Goal: Task Accomplishment & Management: Manage account settings

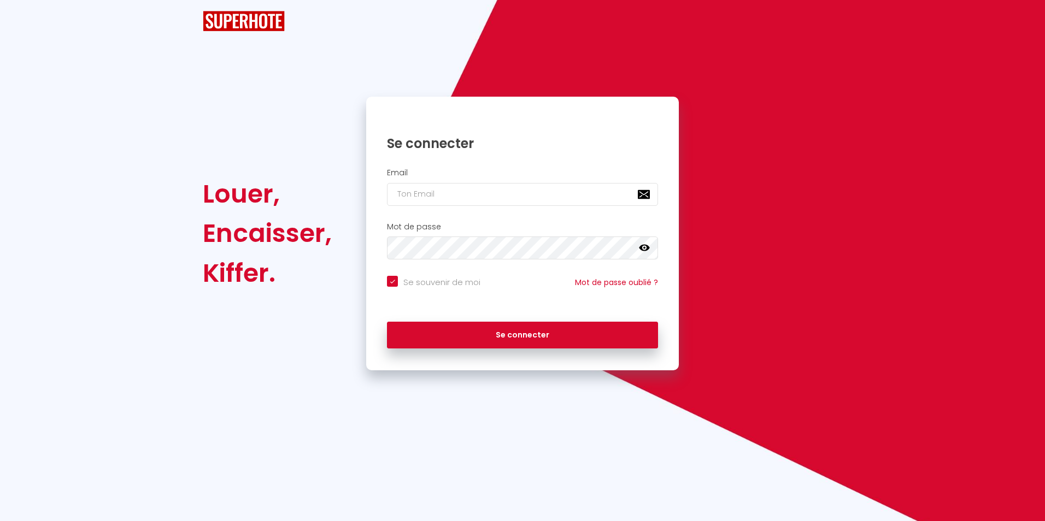
checkbox input "true"
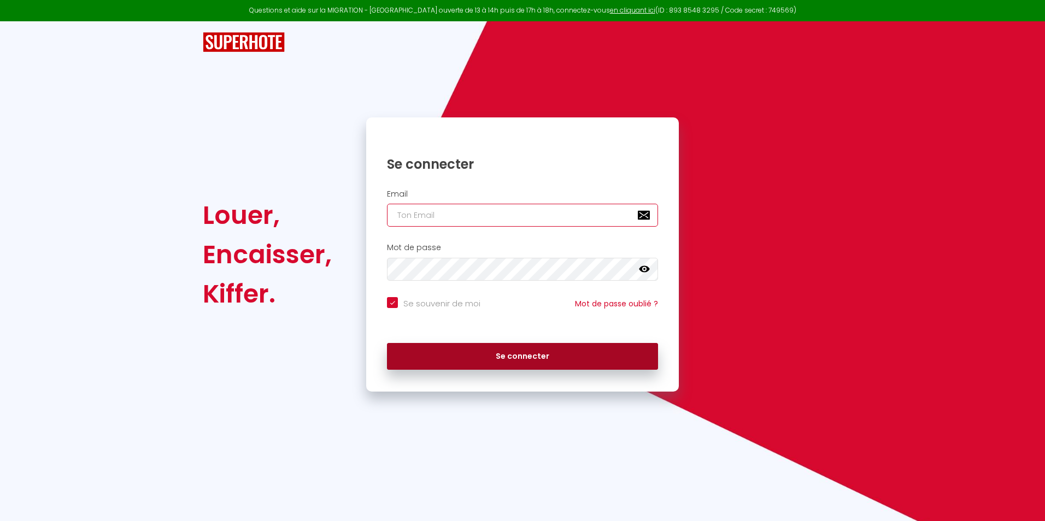
type input "[EMAIL_ADDRESS][DOMAIN_NAME]"
click at [529, 355] on button "Se connecter" at bounding box center [522, 356] width 271 height 27
checkbox input "true"
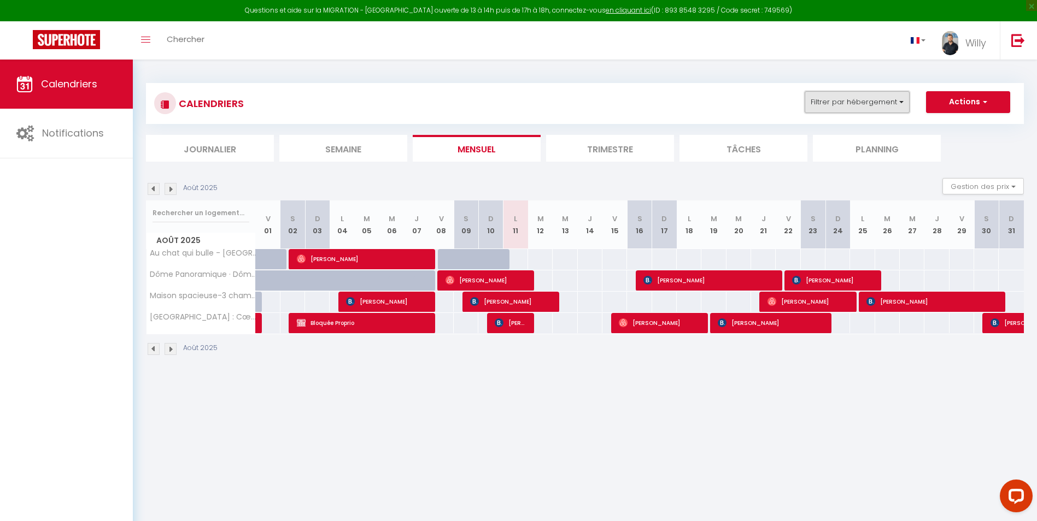
click at [888, 104] on button "Filtrer par hébergement" at bounding box center [857, 102] width 105 height 22
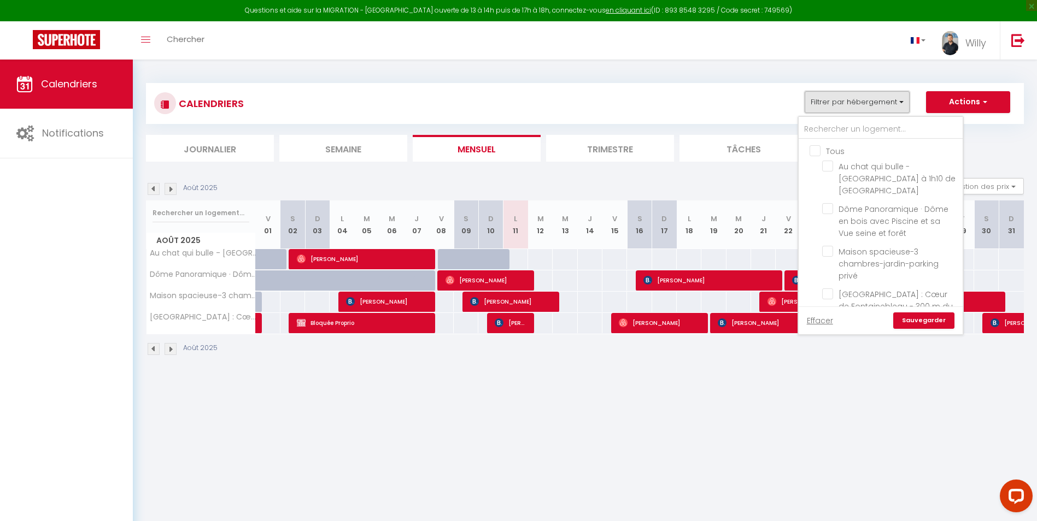
scroll to position [15, 0]
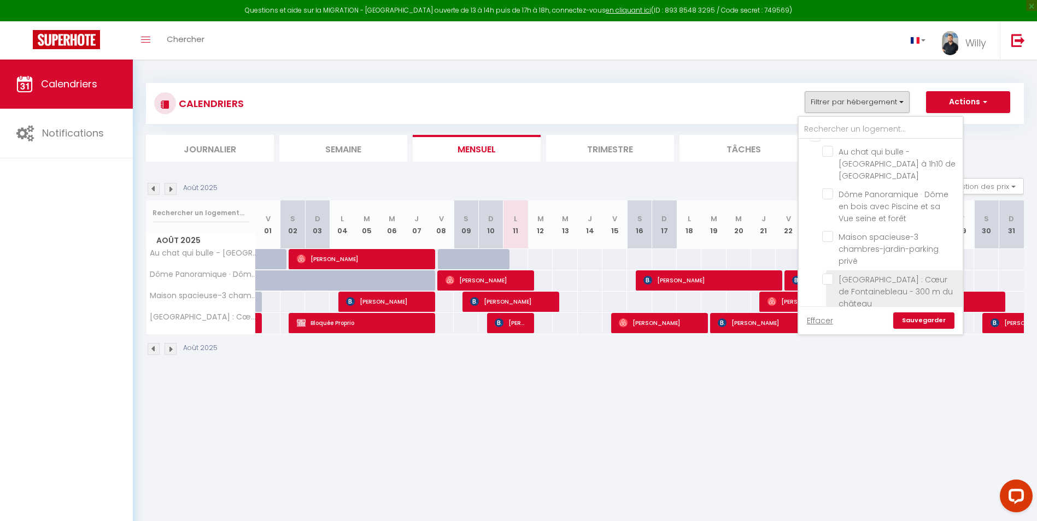
click at [863, 285] on span "[GEOGRAPHIC_DATA] : Cœur de Fontainebleau - 300 m du château" at bounding box center [896, 291] width 114 height 35
click at [863, 285] on input "[GEOGRAPHIC_DATA] : Cœur de Fontainebleau - 300 m du château" at bounding box center [890, 279] width 137 height 11
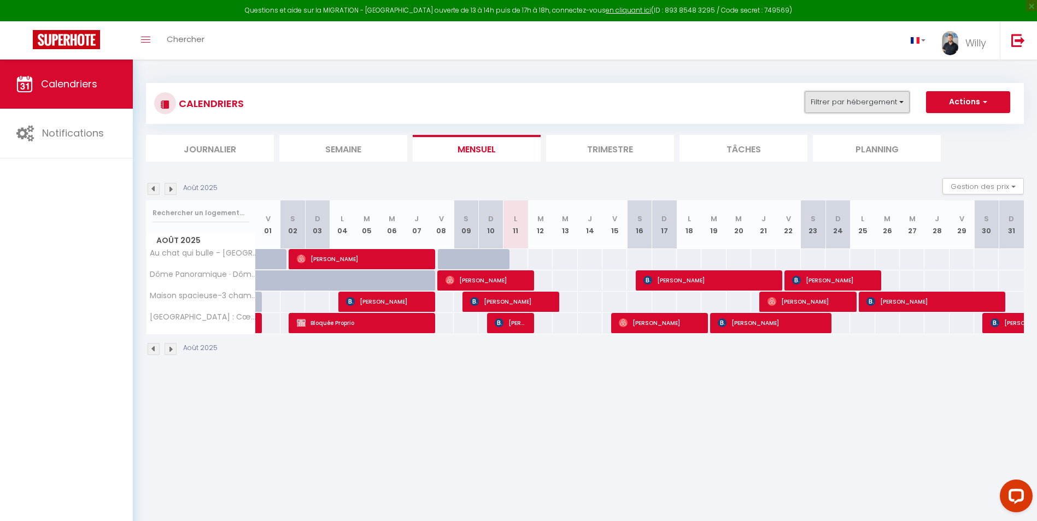
click at [882, 102] on button "Filtrer par hébergement" at bounding box center [857, 102] width 105 height 22
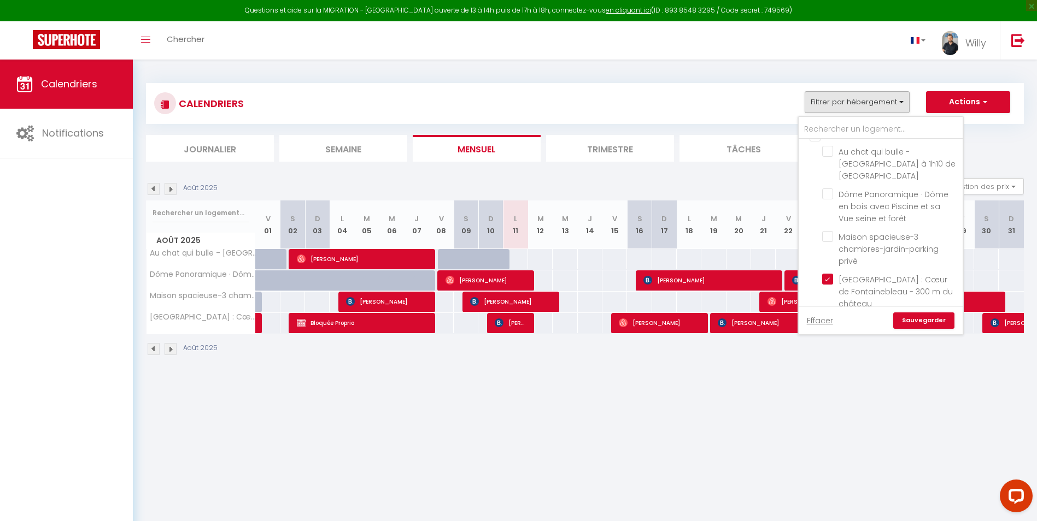
click at [933, 320] on link "Sauvegarder" at bounding box center [923, 321] width 61 height 16
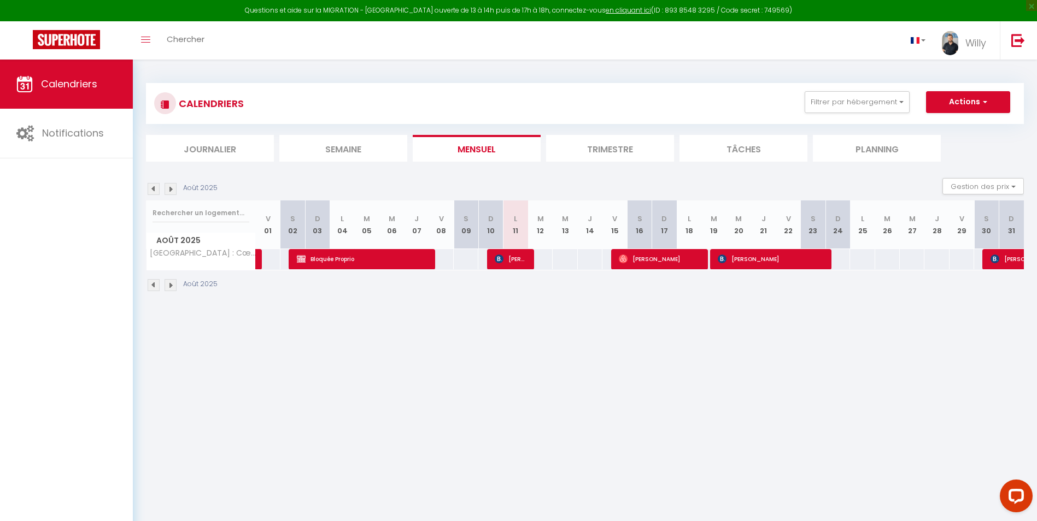
click at [333, 142] on li "Semaine" at bounding box center [343, 148] width 128 height 27
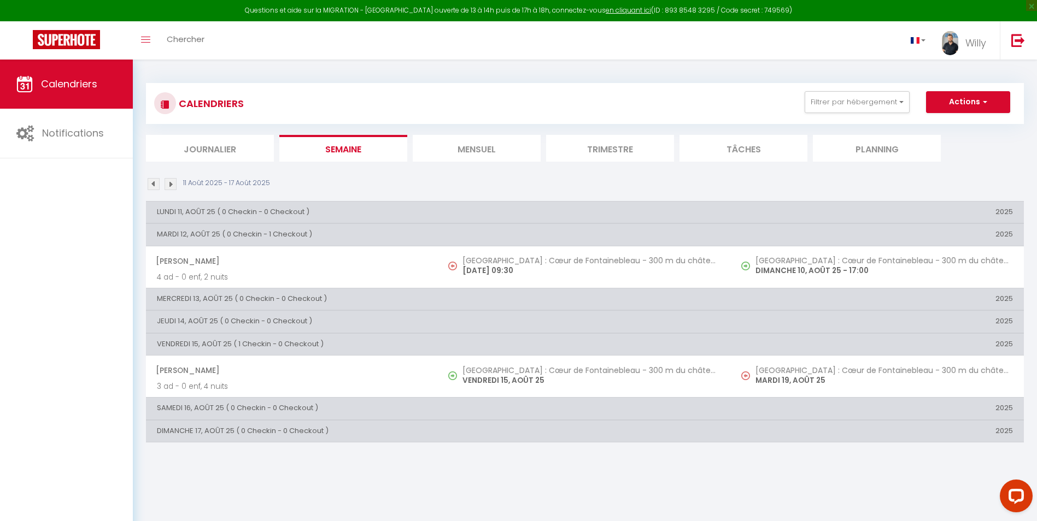
click at [174, 183] on img at bounding box center [171, 184] width 12 height 12
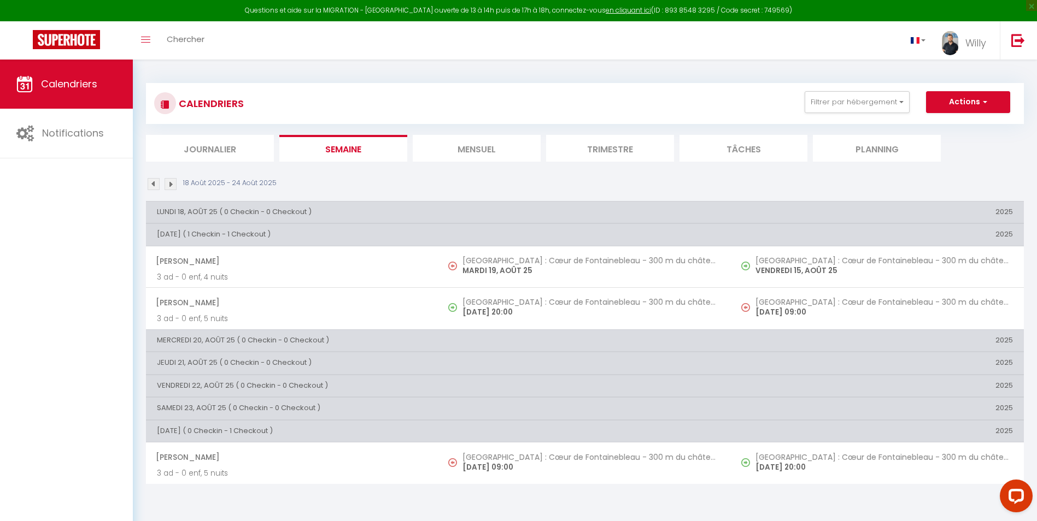
click at [173, 183] on img at bounding box center [171, 184] width 12 height 12
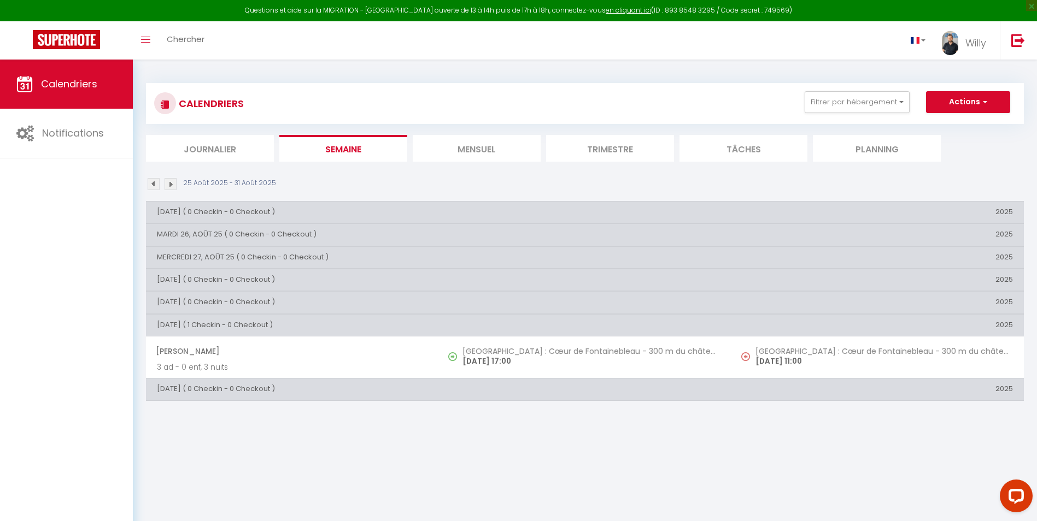
click at [169, 185] on img at bounding box center [171, 184] width 12 height 12
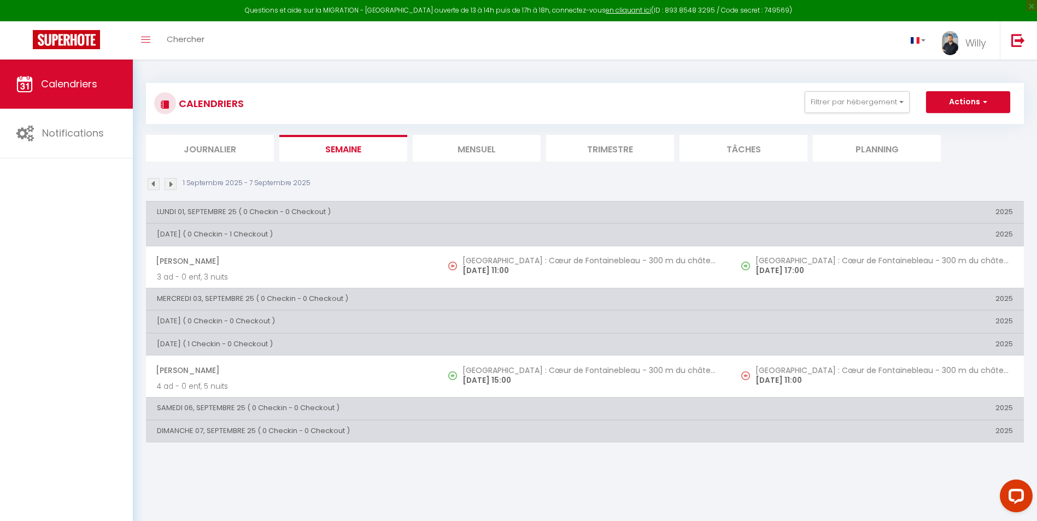
click at [171, 185] on img at bounding box center [171, 184] width 12 height 12
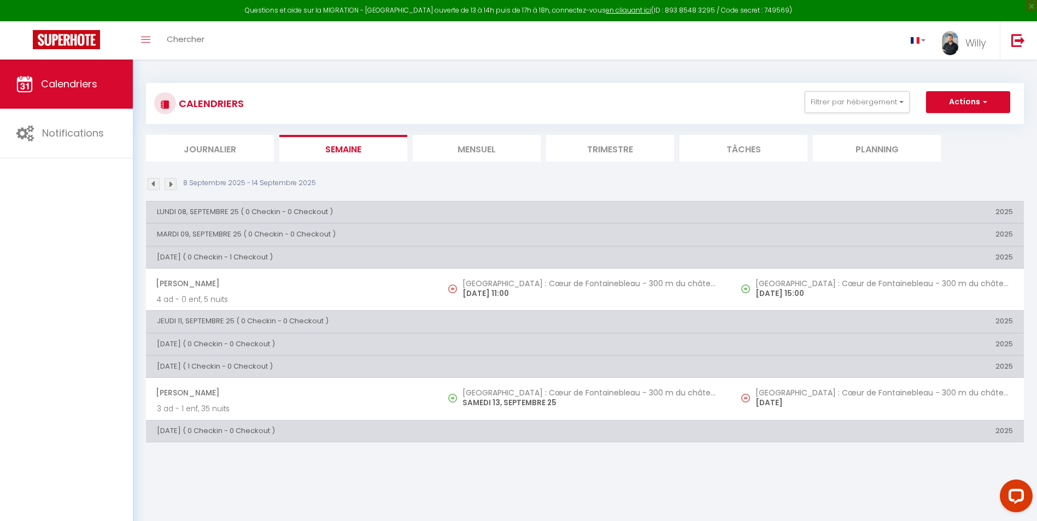
click at [155, 185] on img at bounding box center [154, 184] width 12 height 12
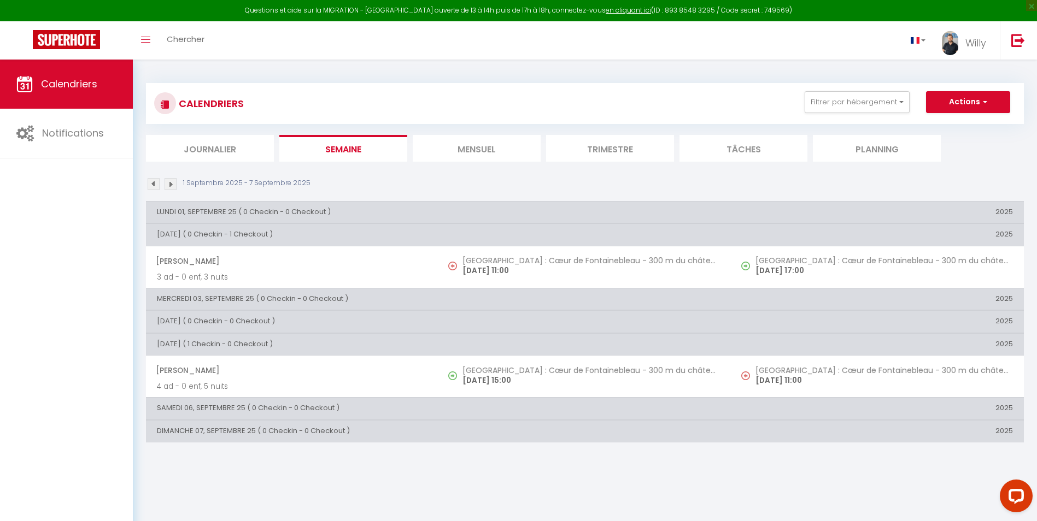
click at [172, 186] on img at bounding box center [171, 184] width 12 height 12
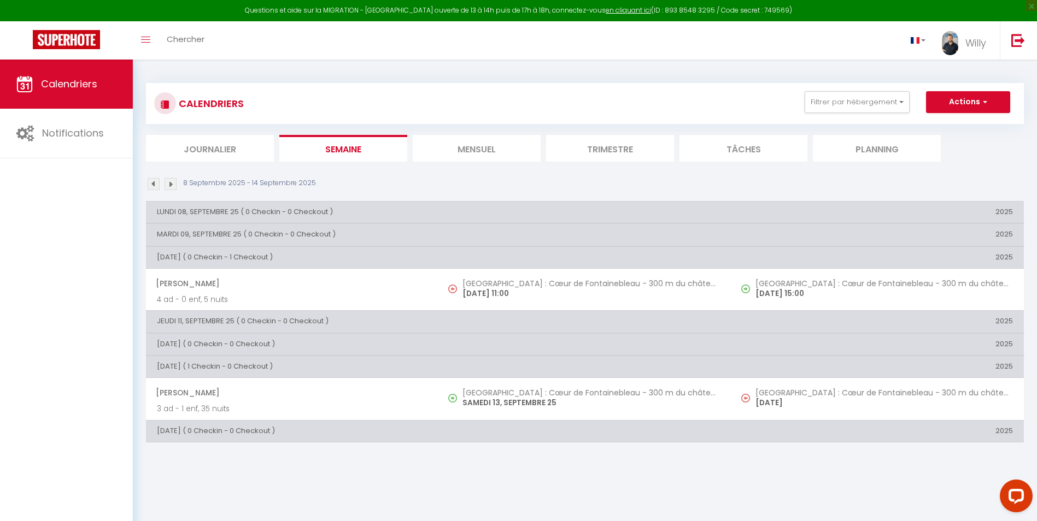
click at [169, 187] on img at bounding box center [171, 184] width 12 height 12
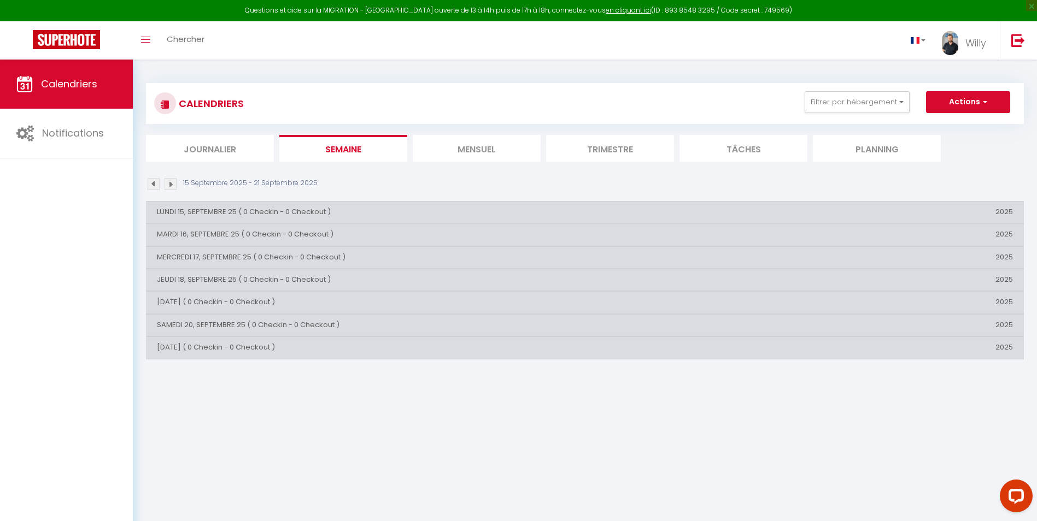
click at [169, 187] on img at bounding box center [171, 184] width 12 height 12
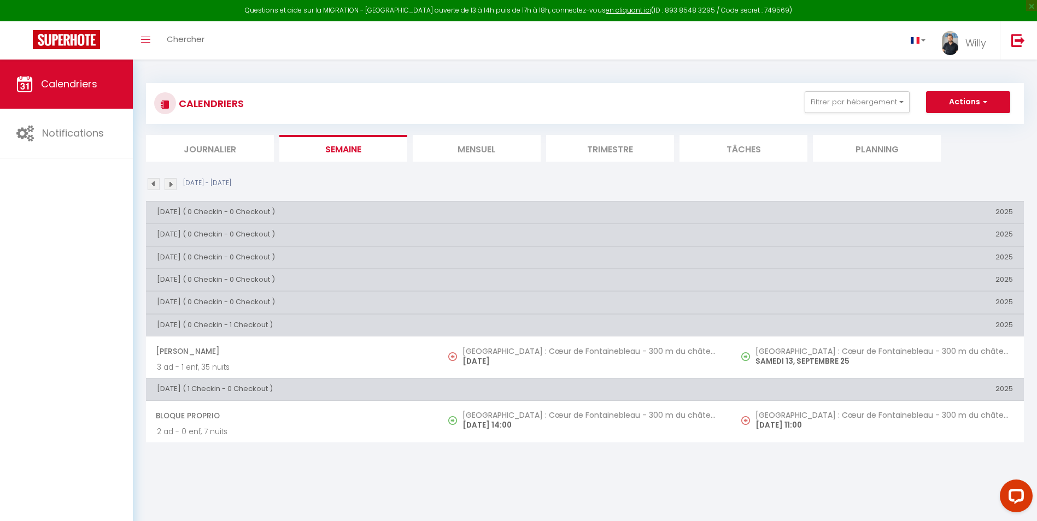
click at [174, 184] on img at bounding box center [171, 184] width 12 height 12
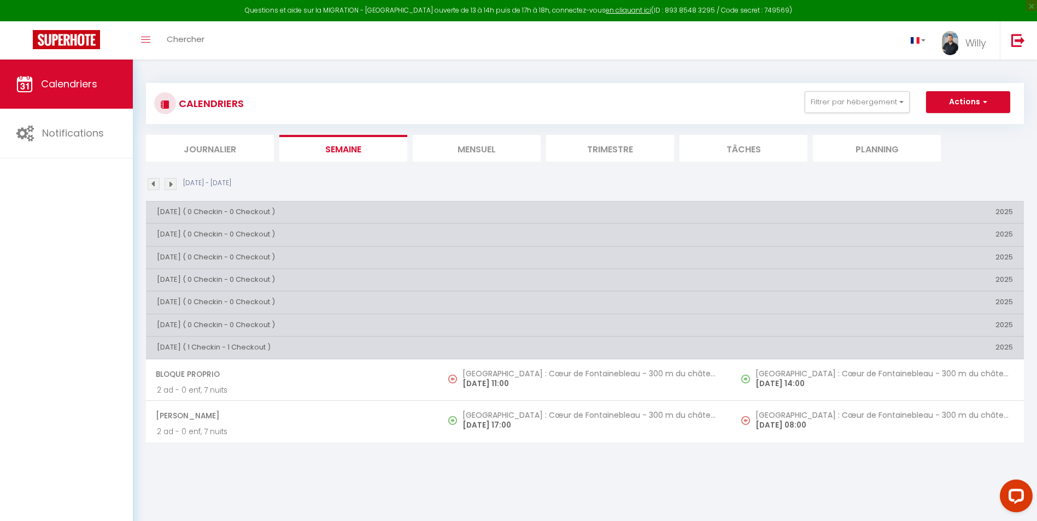
click at [172, 186] on img at bounding box center [171, 184] width 12 height 12
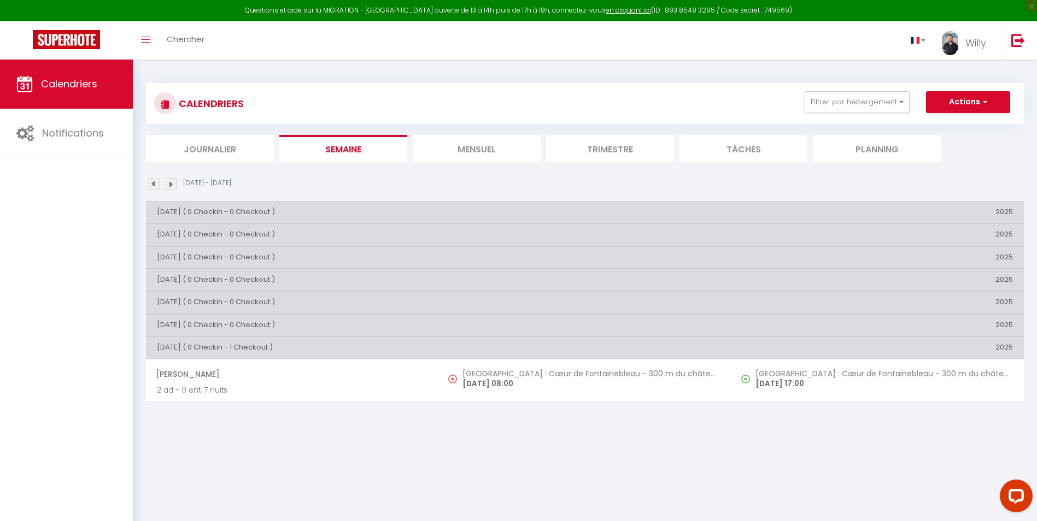
click at [171, 183] on img at bounding box center [171, 184] width 12 height 12
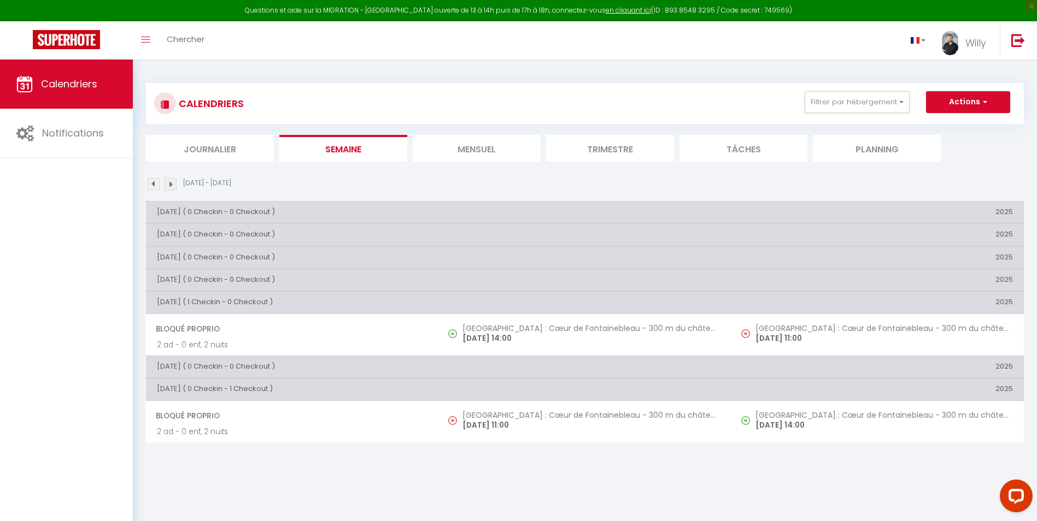
click at [171, 181] on img at bounding box center [171, 184] width 12 height 12
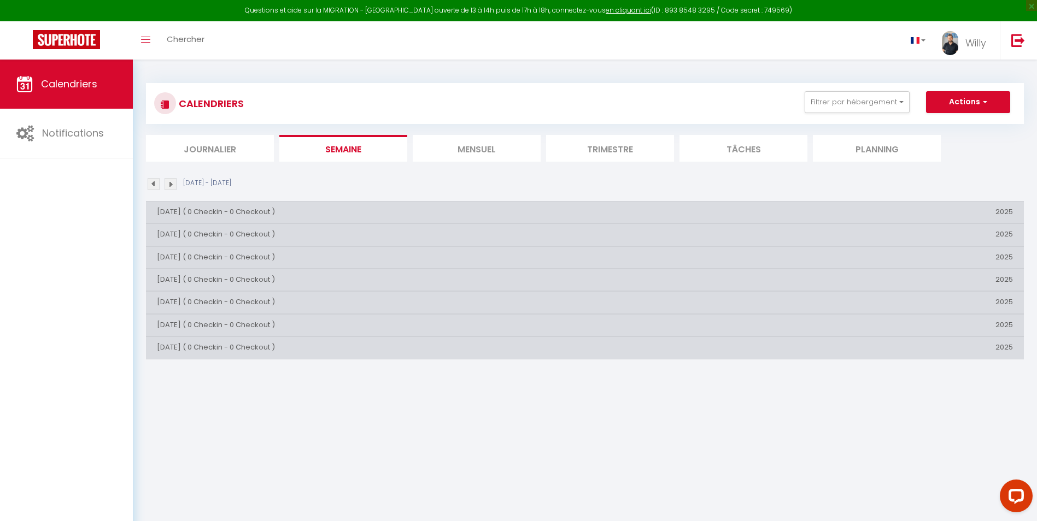
click at [171, 181] on img at bounding box center [171, 184] width 12 height 12
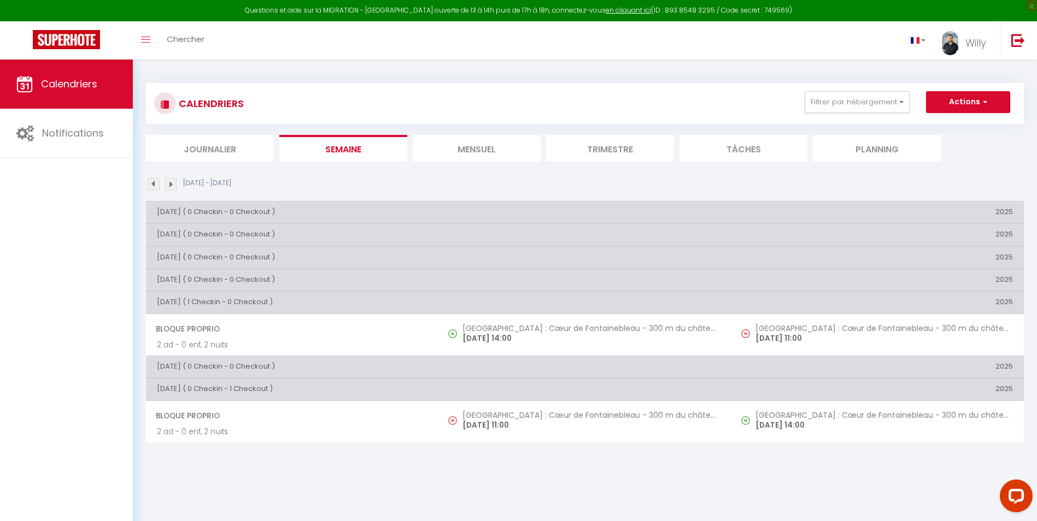
click at [173, 186] on img at bounding box center [171, 184] width 12 height 12
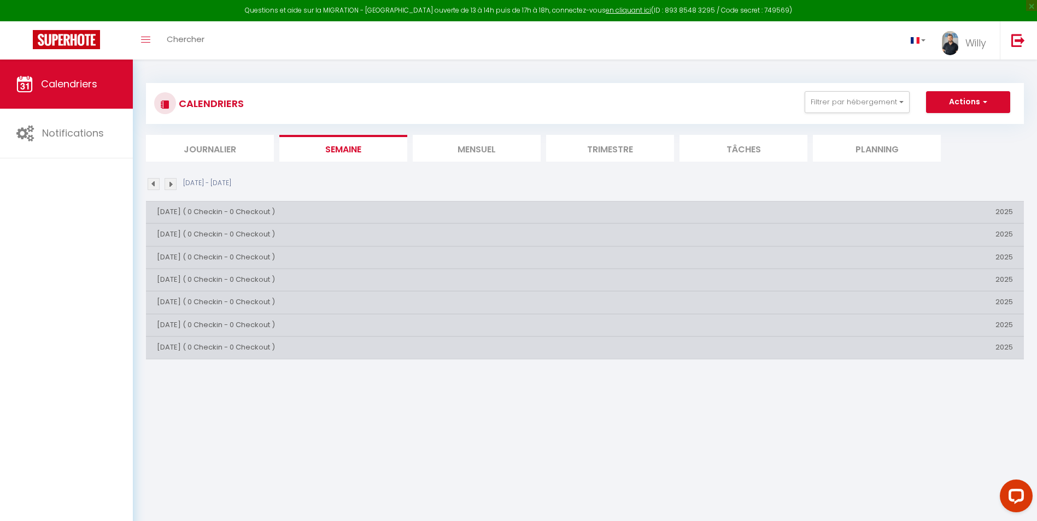
click at [168, 186] on img at bounding box center [171, 184] width 12 height 12
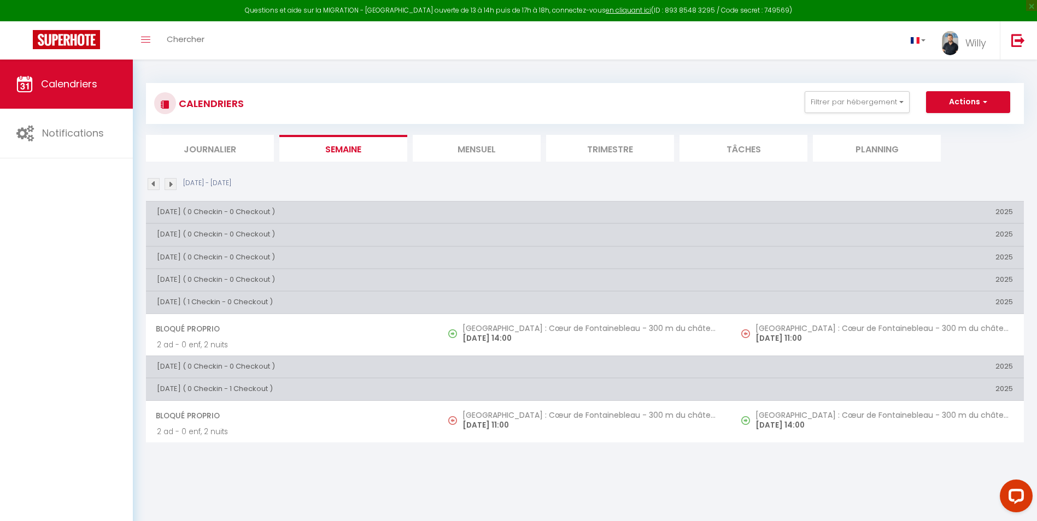
click at [168, 181] on img at bounding box center [171, 184] width 12 height 12
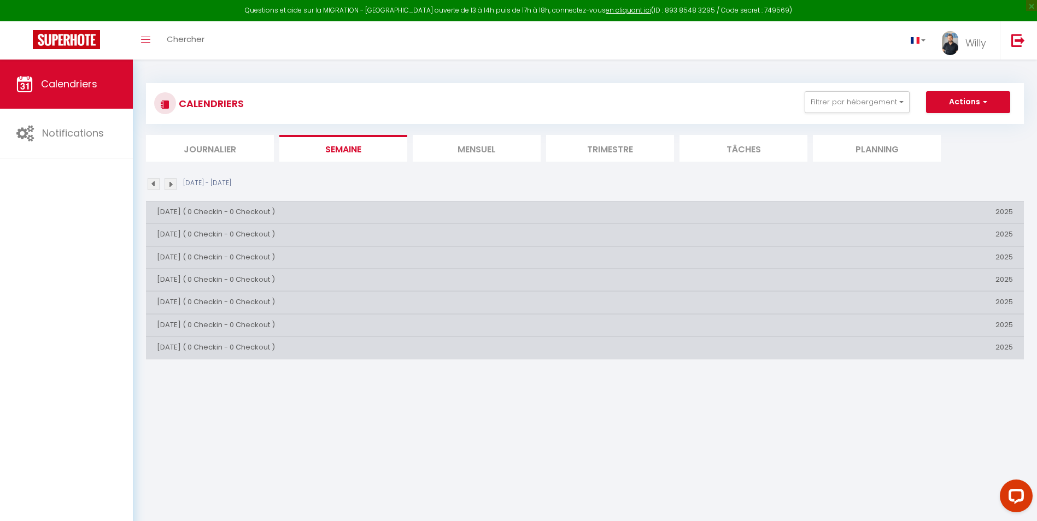
click at [173, 185] on img at bounding box center [171, 184] width 12 height 12
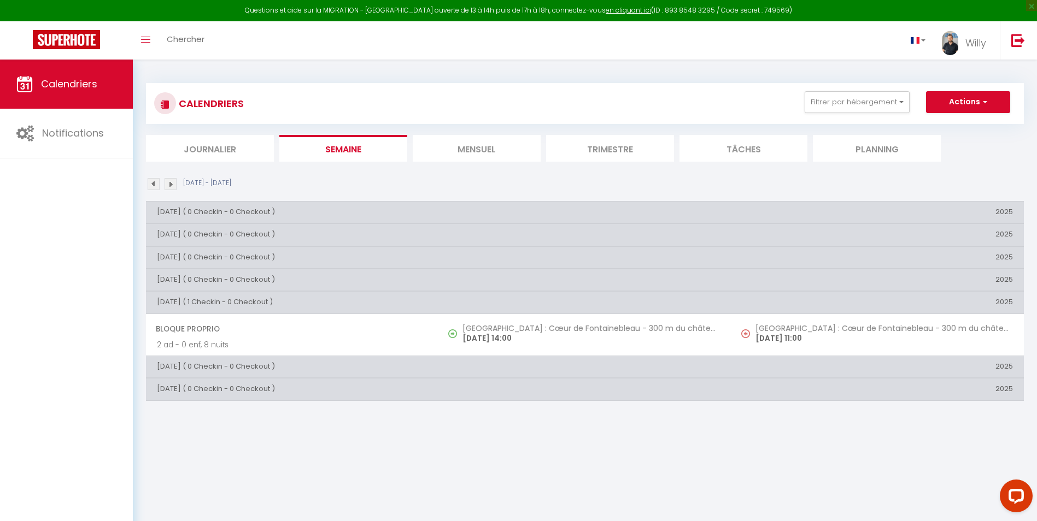
click at [153, 184] on img at bounding box center [154, 184] width 12 height 12
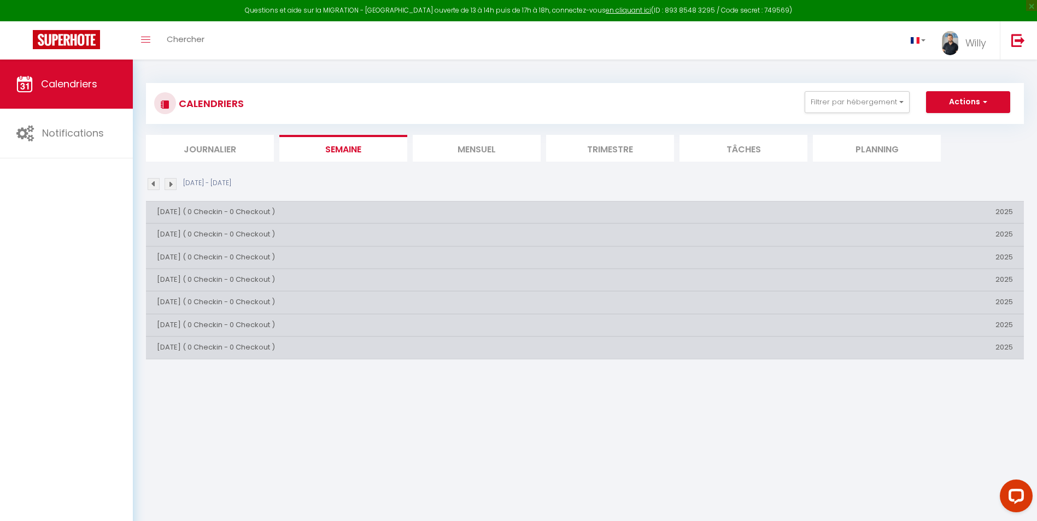
click at [153, 184] on img at bounding box center [154, 184] width 12 height 12
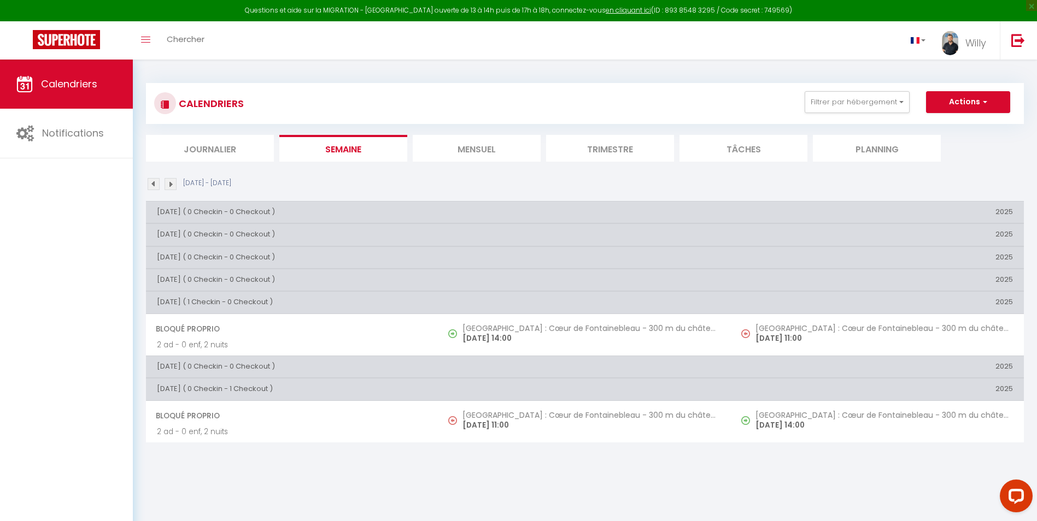
click at [155, 180] on img at bounding box center [154, 184] width 12 height 12
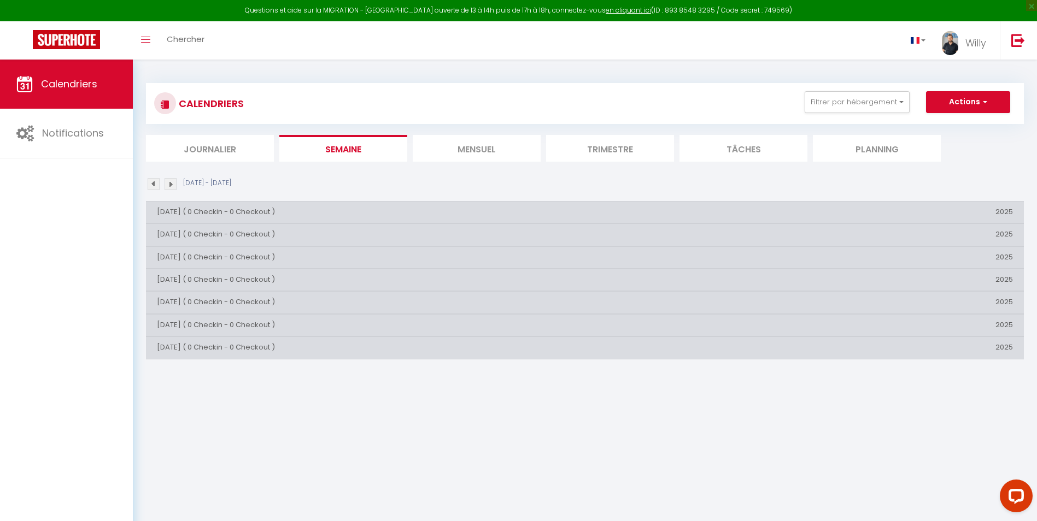
click at [155, 180] on img at bounding box center [154, 184] width 12 height 12
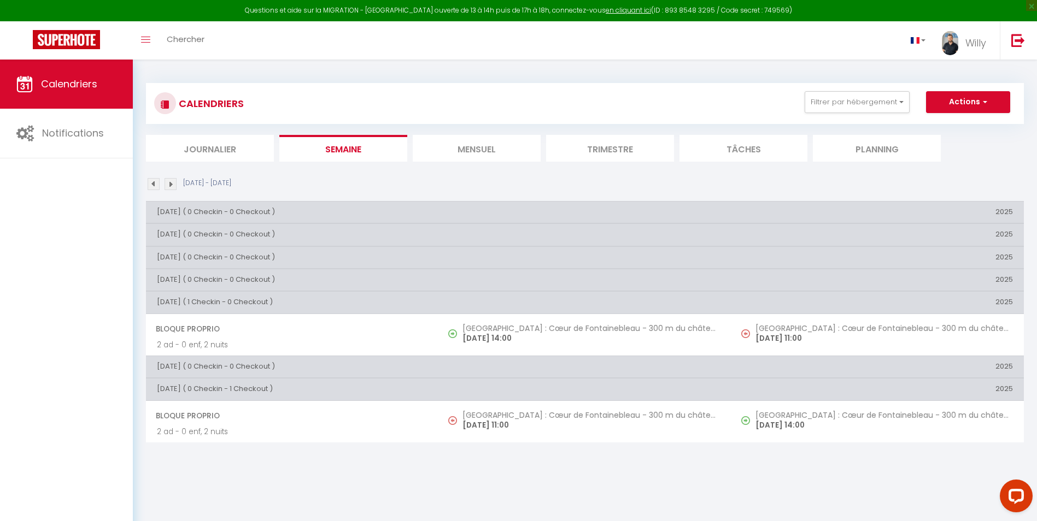
click at [155, 185] on img at bounding box center [154, 184] width 12 height 12
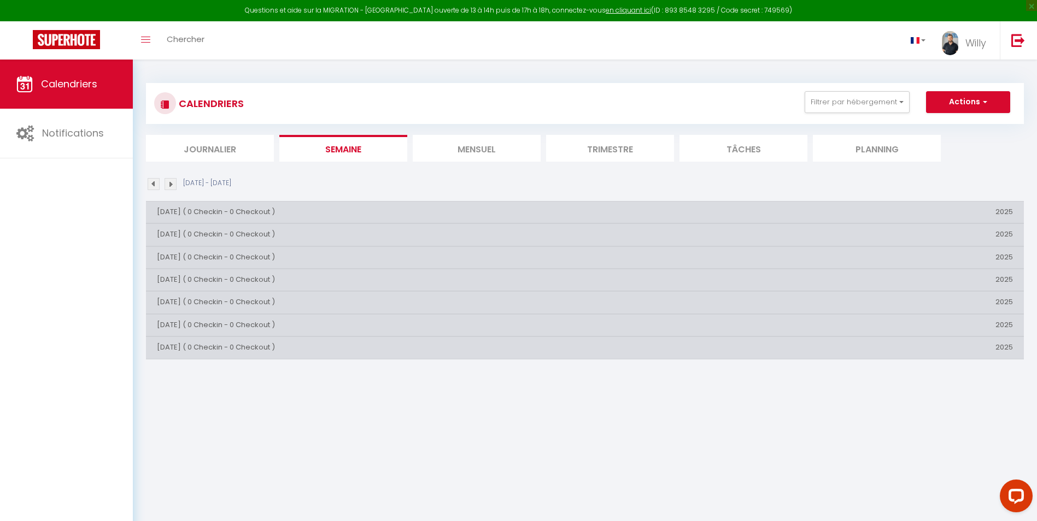
click at [155, 185] on img at bounding box center [154, 184] width 12 height 12
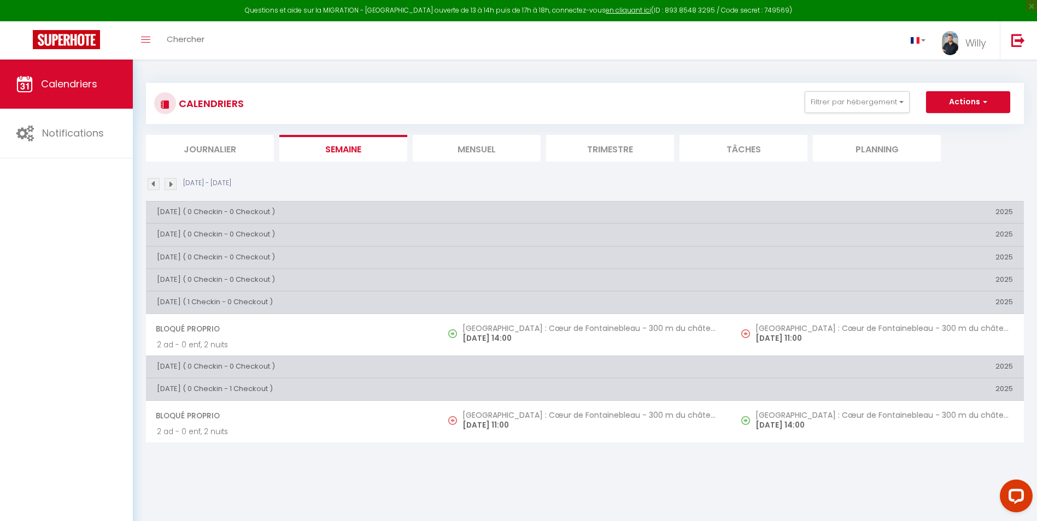
click at [157, 183] on img at bounding box center [154, 184] width 12 height 12
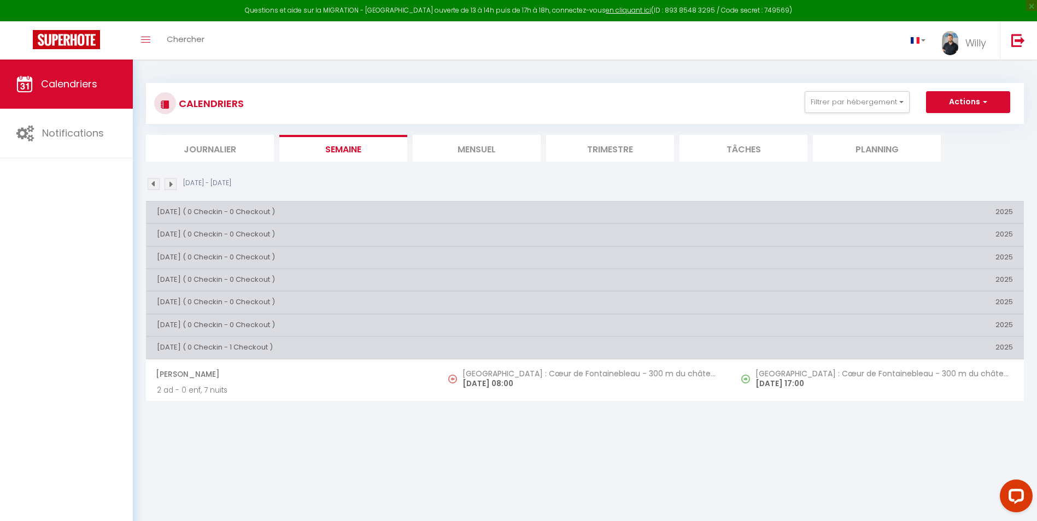
click at [151, 182] on img at bounding box center [154, 184] width 12 height 12
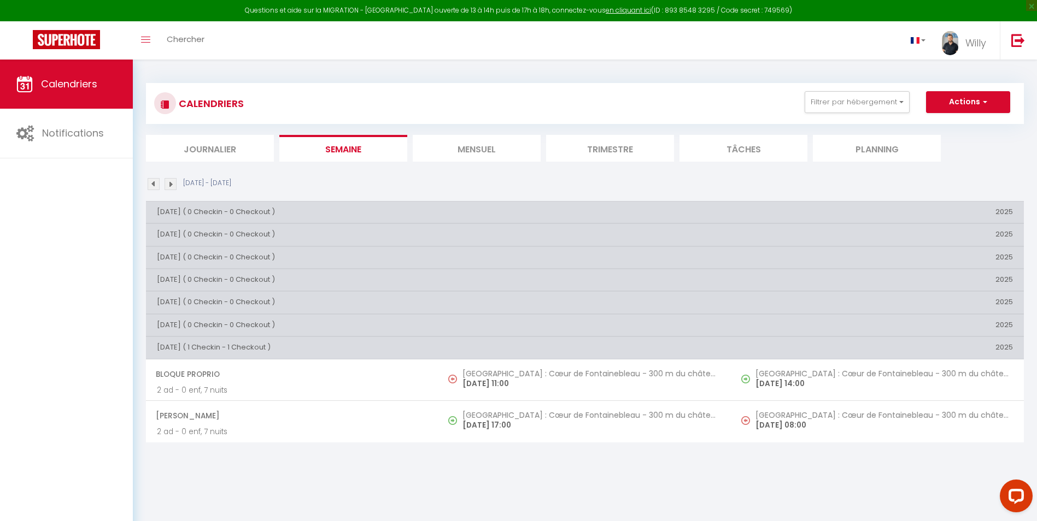
click at [156, 184] on img at bounding box center [154, 184] width 12 height 12
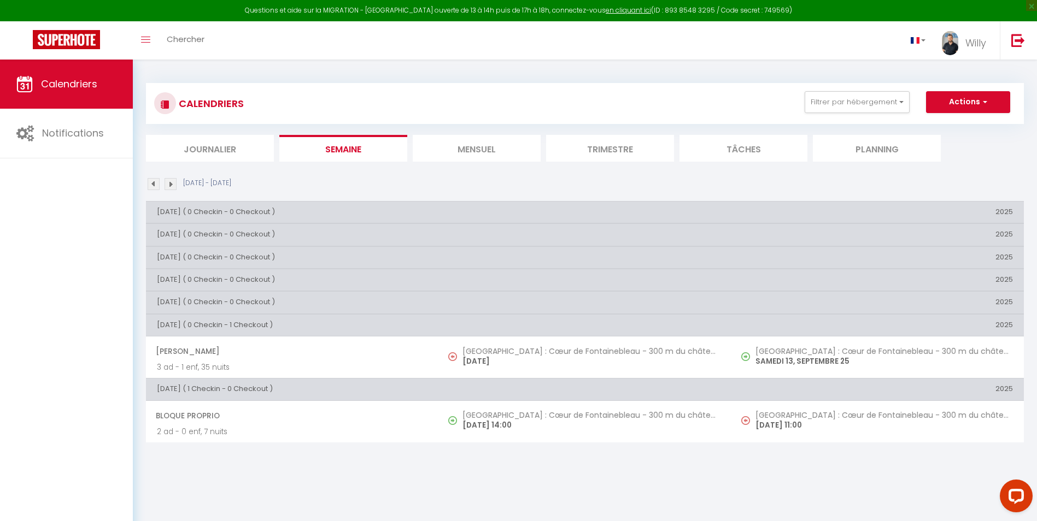
click at [156, 184] on img at bounding box center [154, 184] width 12 height 12
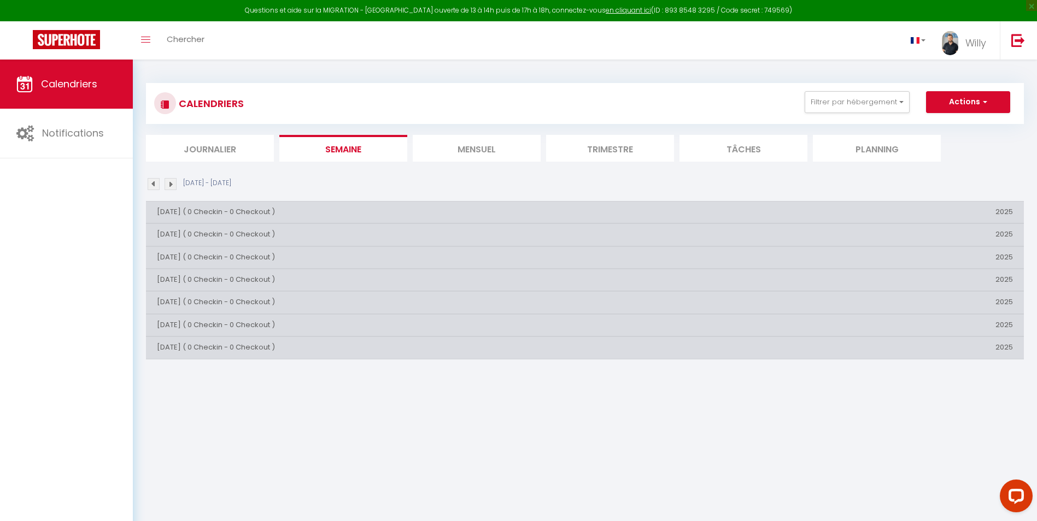
click at [173, 183] on img at bounding box center [171, 184] width 12 height 12
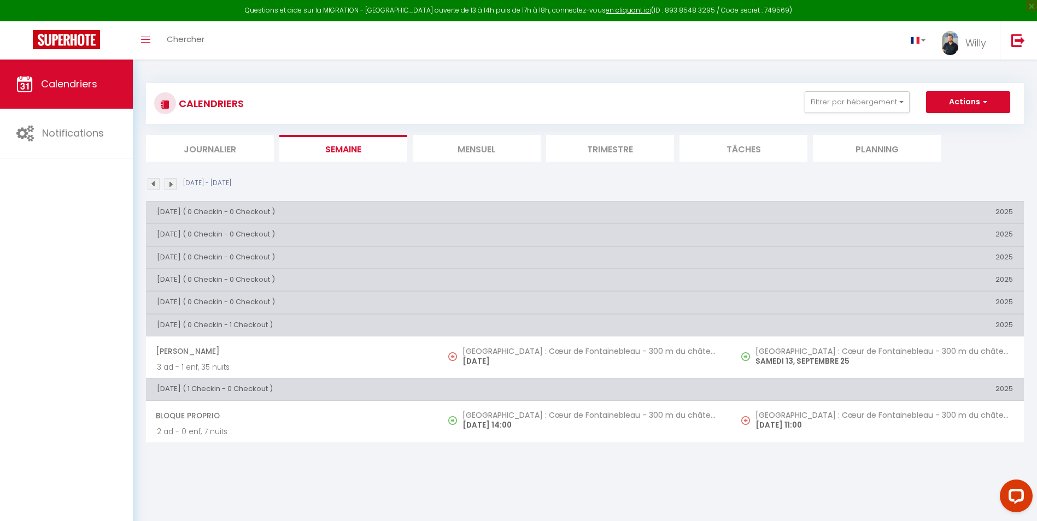
click at [155, 183] on img at bounding box center [154, 184] width 12 height 12
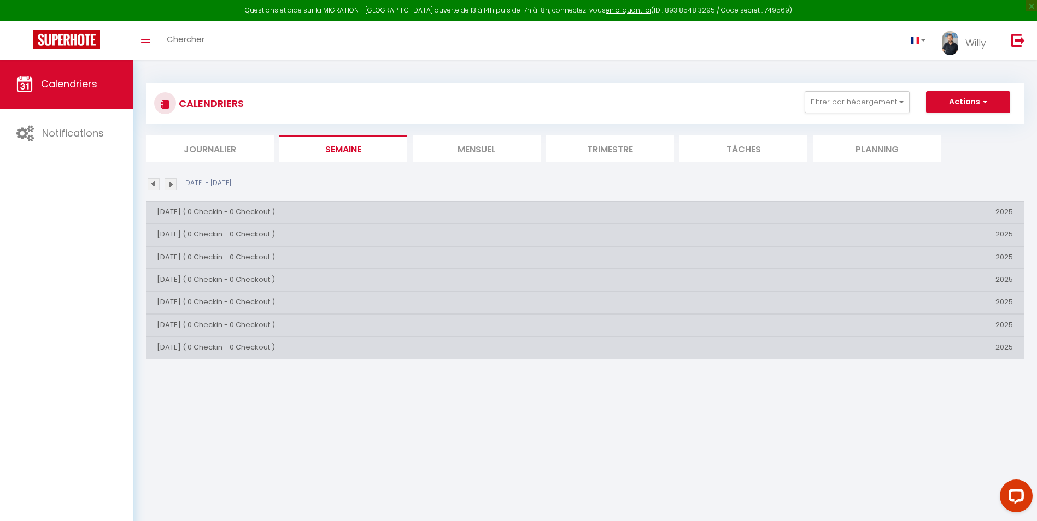
click at [157, 182] on img at bounding box center [154, 184] width 12 height 12
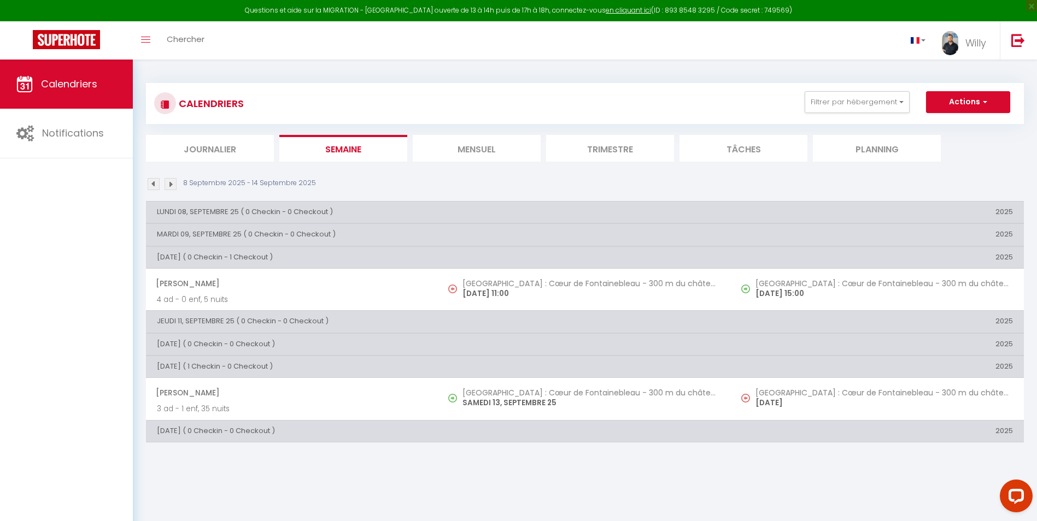
click at [157, 182] on img at bounding box center [154, 184] width 12 height 12
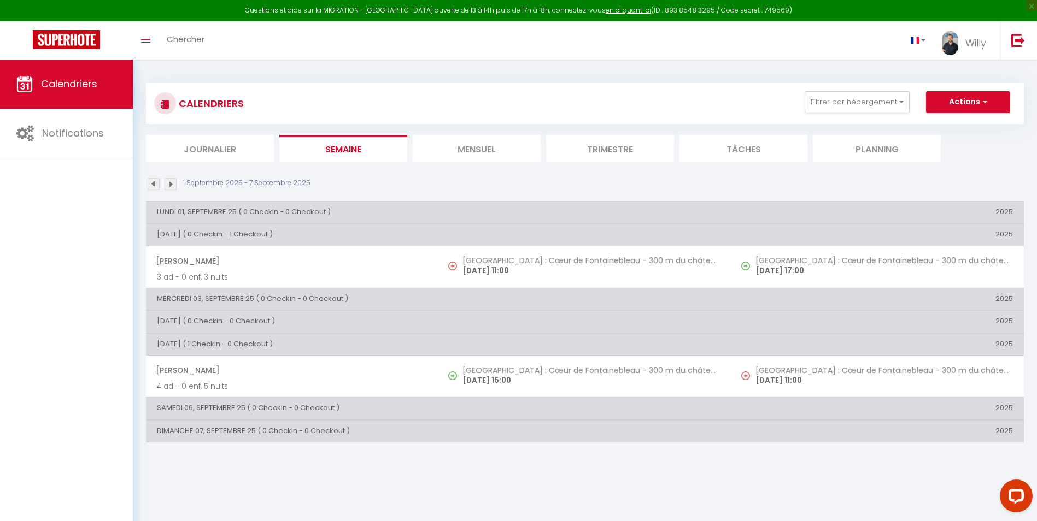
click at [157, 182] on img at bounding box center [154, 184] width 12 height 12
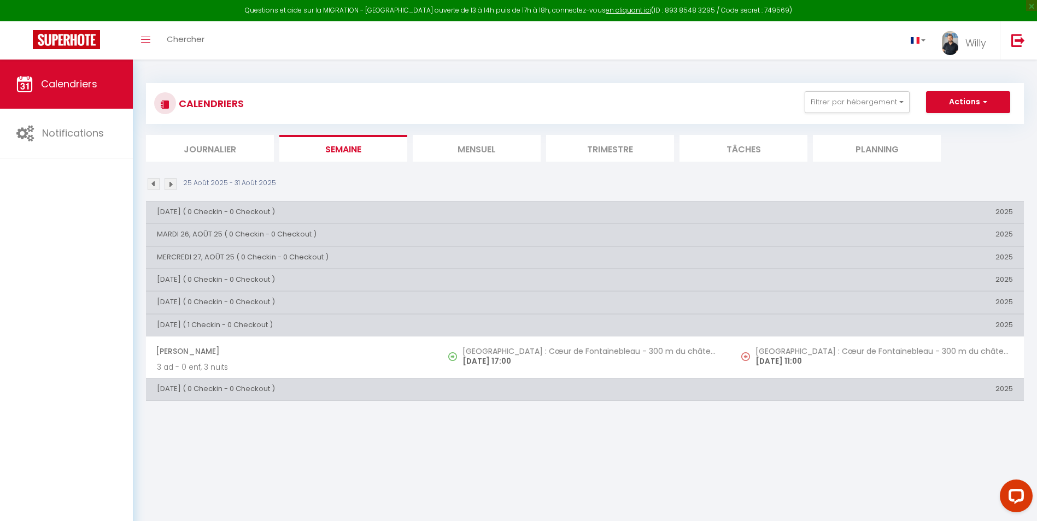
click at [157, 182] on img at bounding box center [154, 184] width 12 height 12
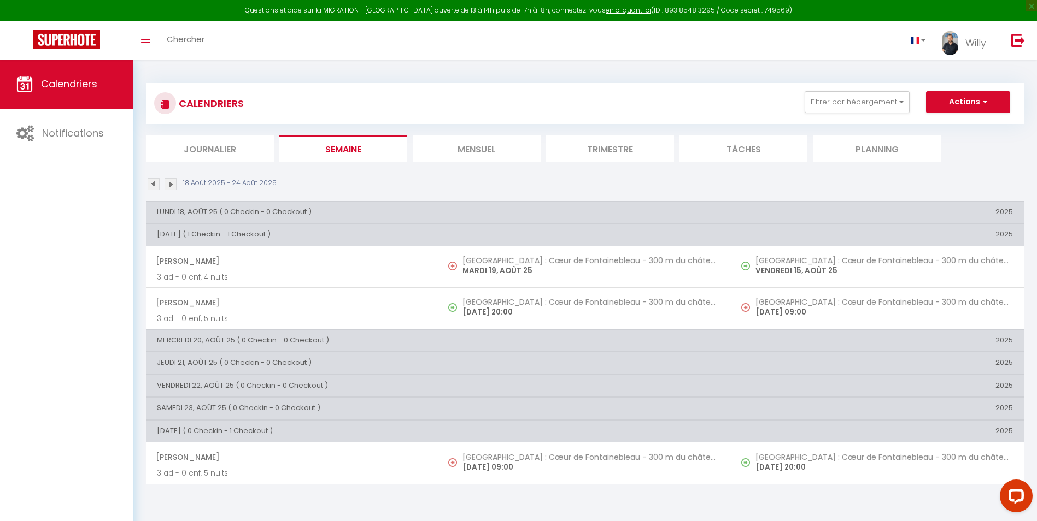
click at [157, 182] on img at bounding box center [154, 184] width 12 height 12
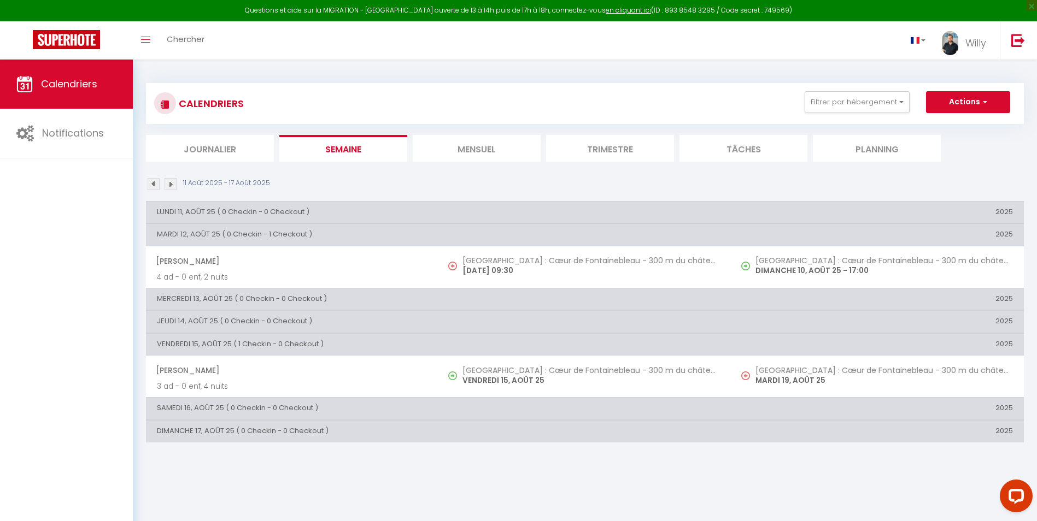
click at [157, 182] on img at bounding box center [154, 184] width 12 height 12
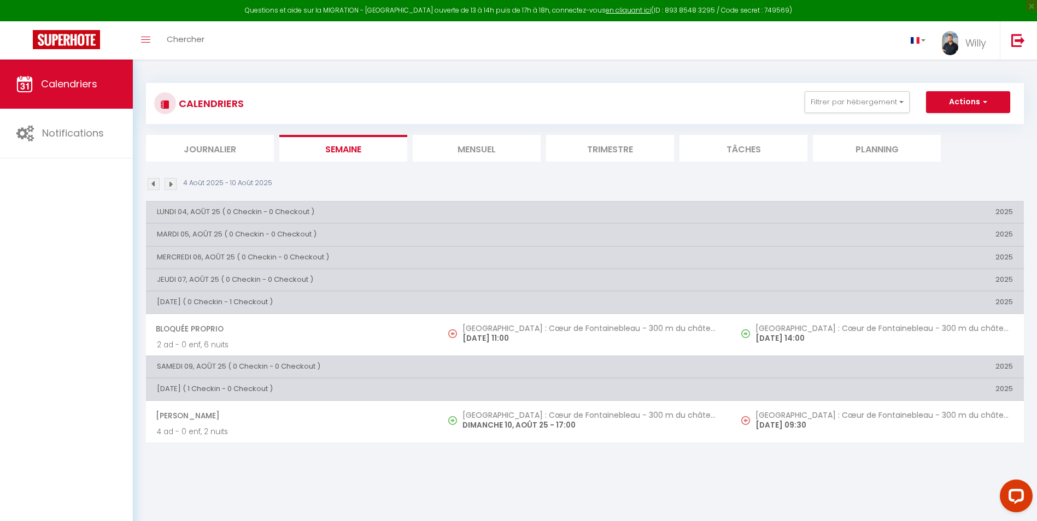
click at [169, 184] on img at bounding box center [171, 184] width 12 height 12
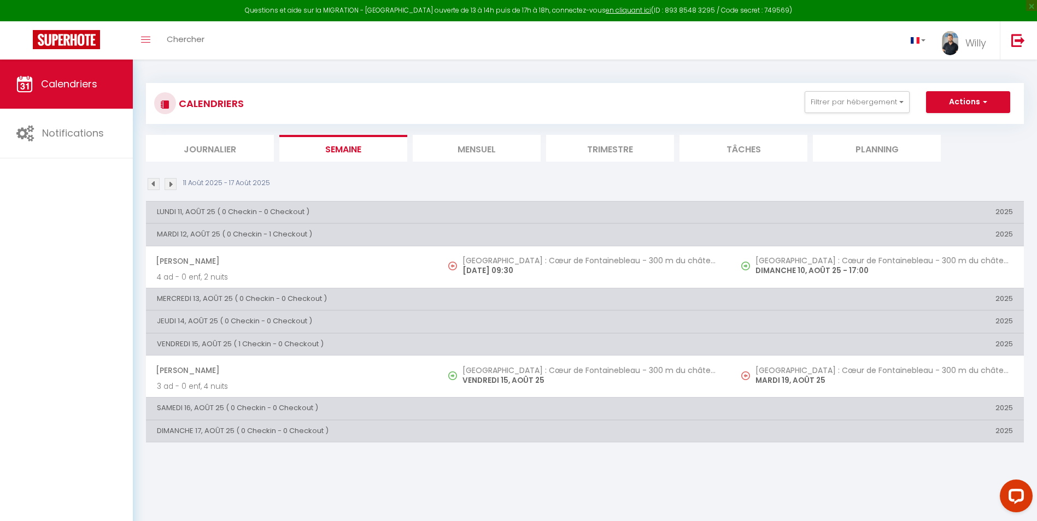
click at [169, 184] on img at bounding box center [171, 184] width 12 height 12
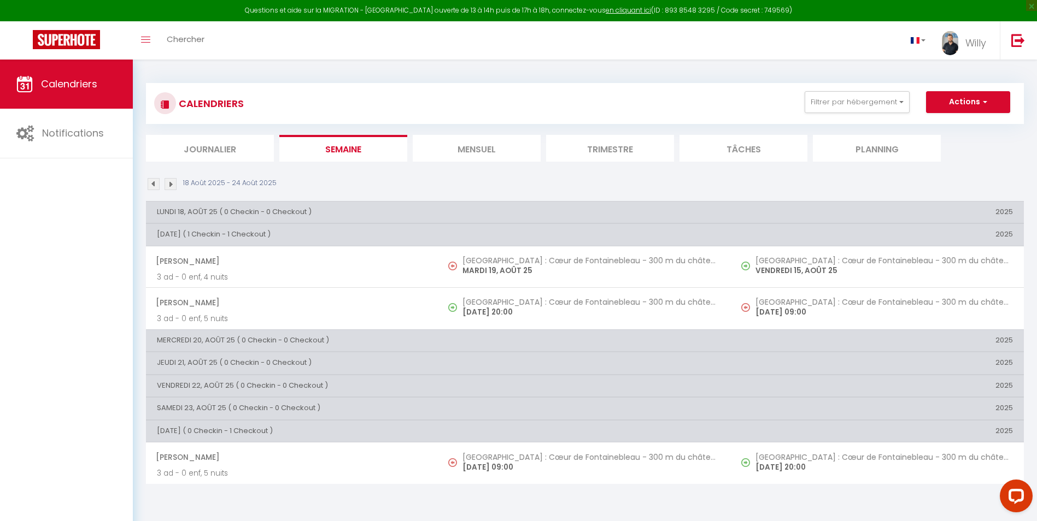
click at [169, 184] on img at bounding box center [171, 184] width 12 height 12
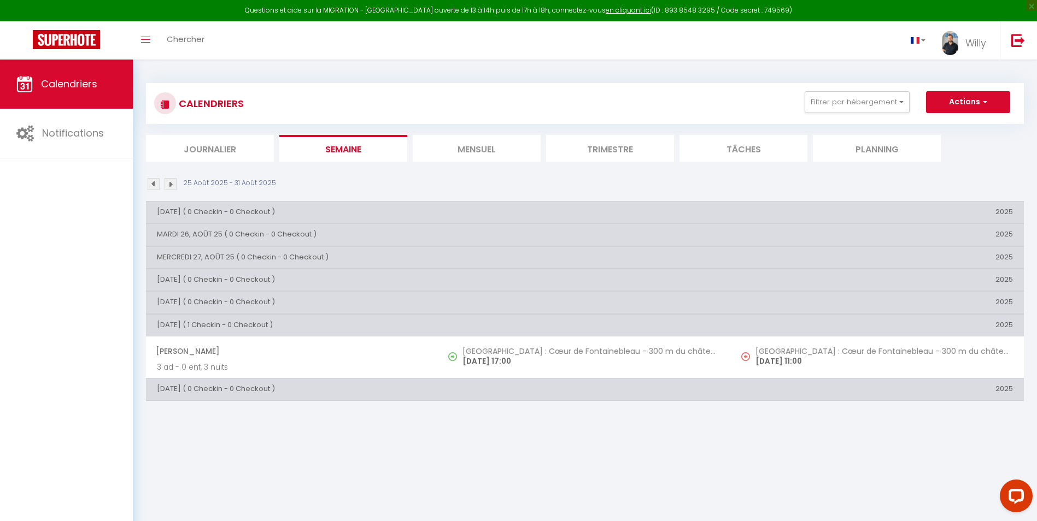
click at [169, 184] on img at bounding box center [171, 184] width 12 height 12
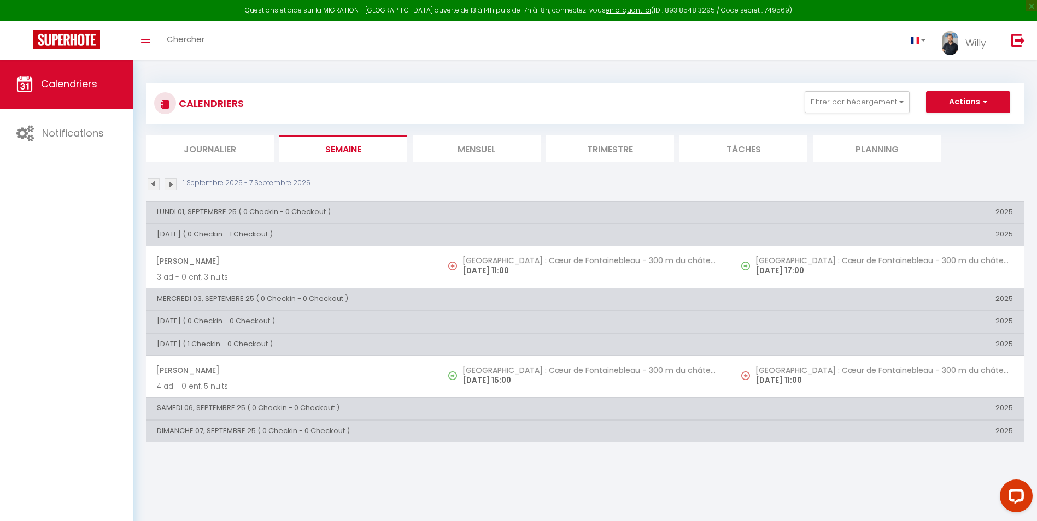
click at [169, 184] on img at bounding box center [171, 184] width 12 height 12
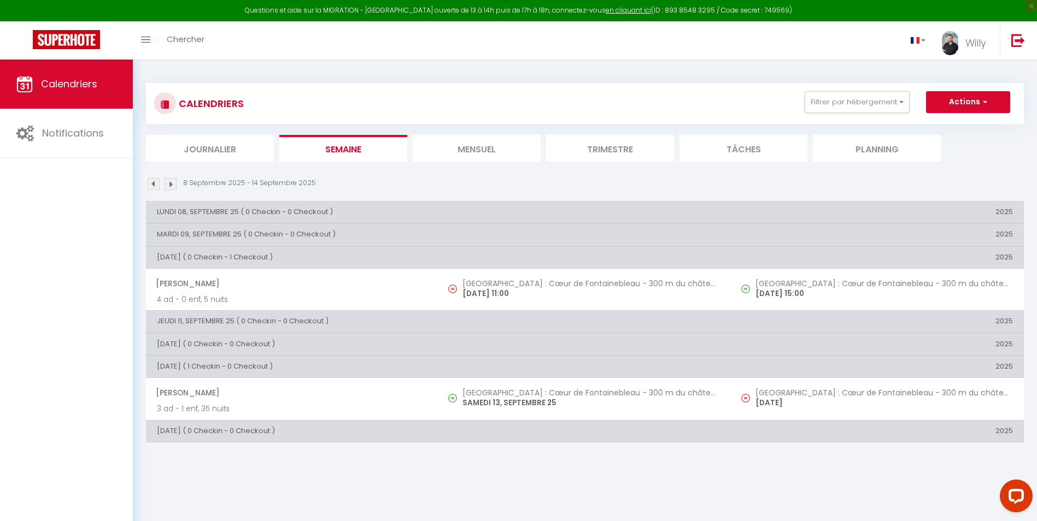
click at [169, 184] on img at bounding box center [171, 184] width 12 height 12
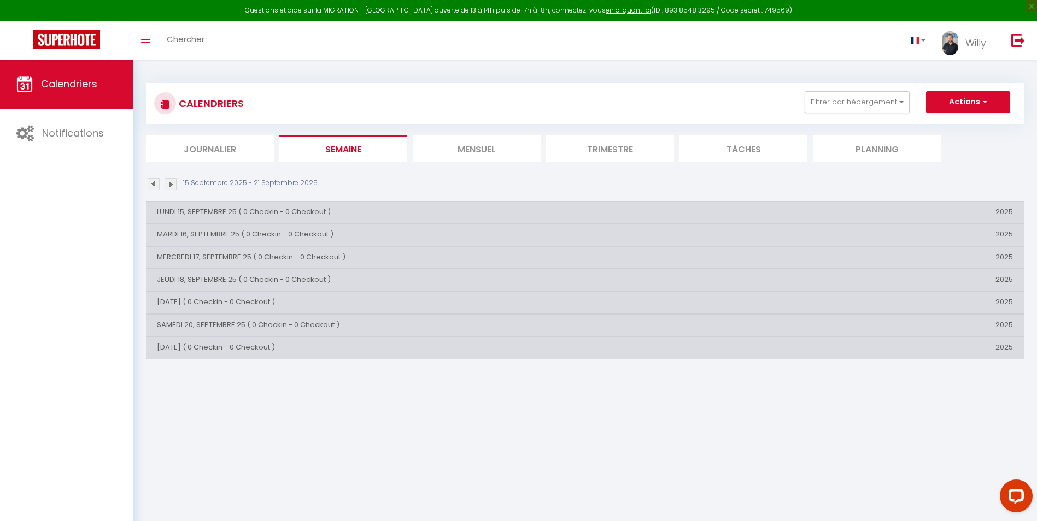
click at [169, 184] on img at bounding box center [171, 184] width 12 height 12
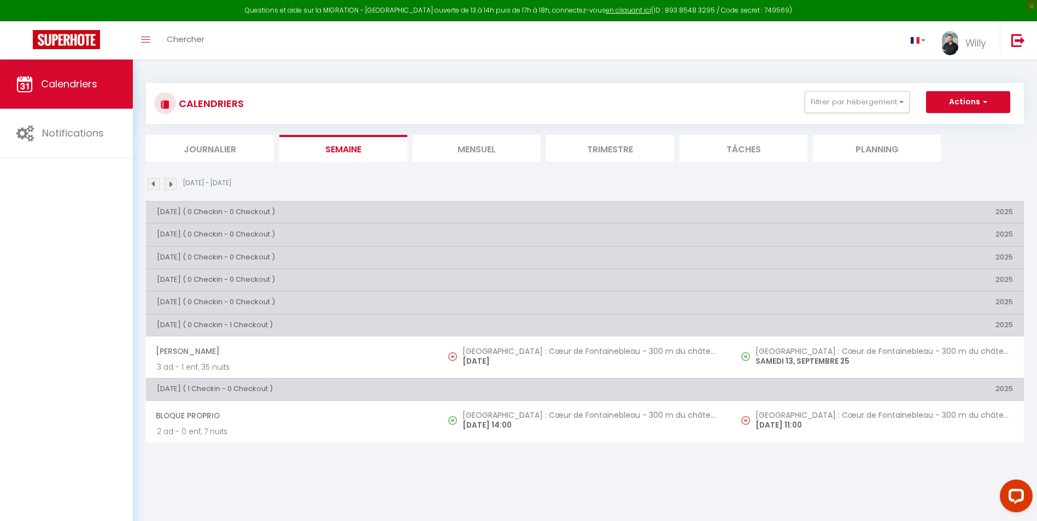
click at [169, 184] on img at bounding box center [171, 184] width 12 height 12
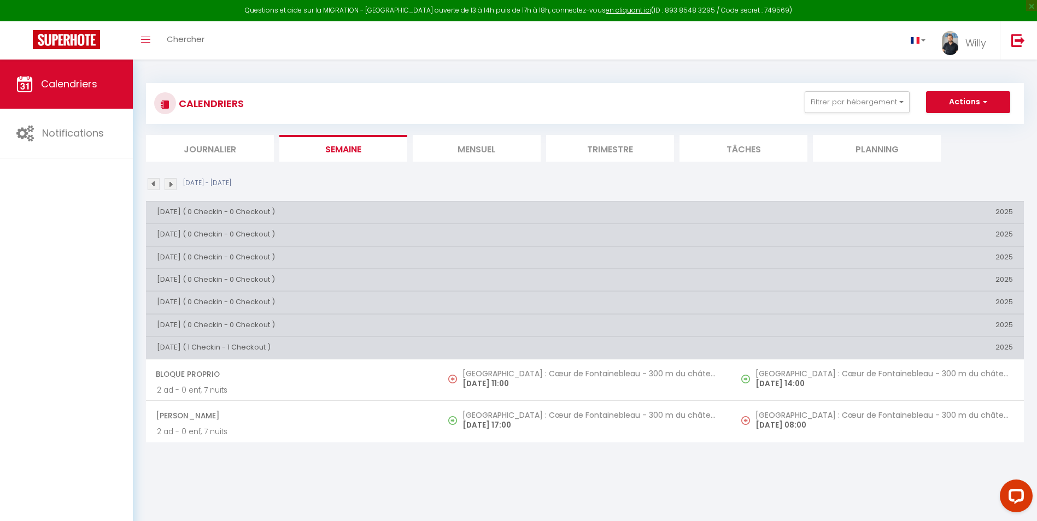
click at [169, 184] on img at bounding box center [171, 184] width 12 height 12
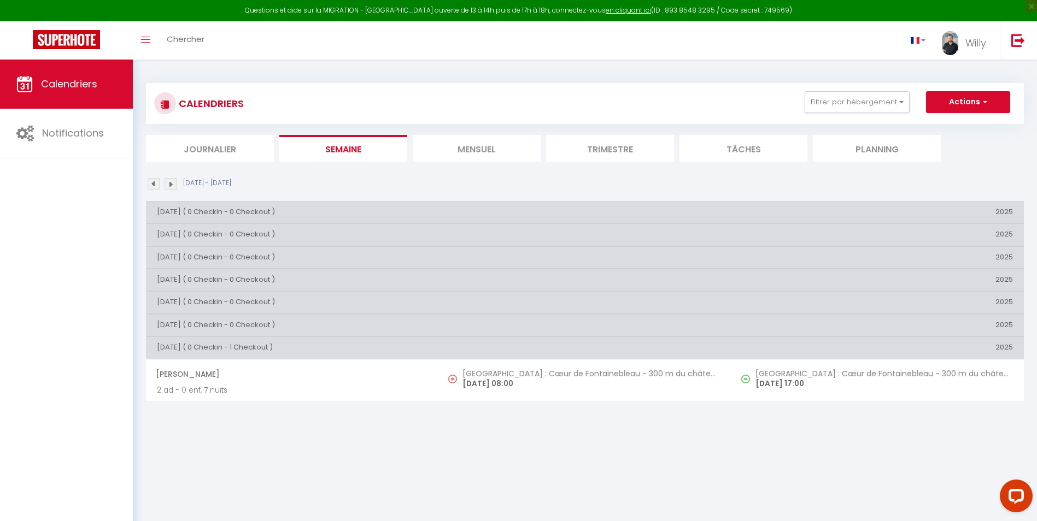
click at [169, 184] on img at bounding box center [171, 184] width 12 height 12
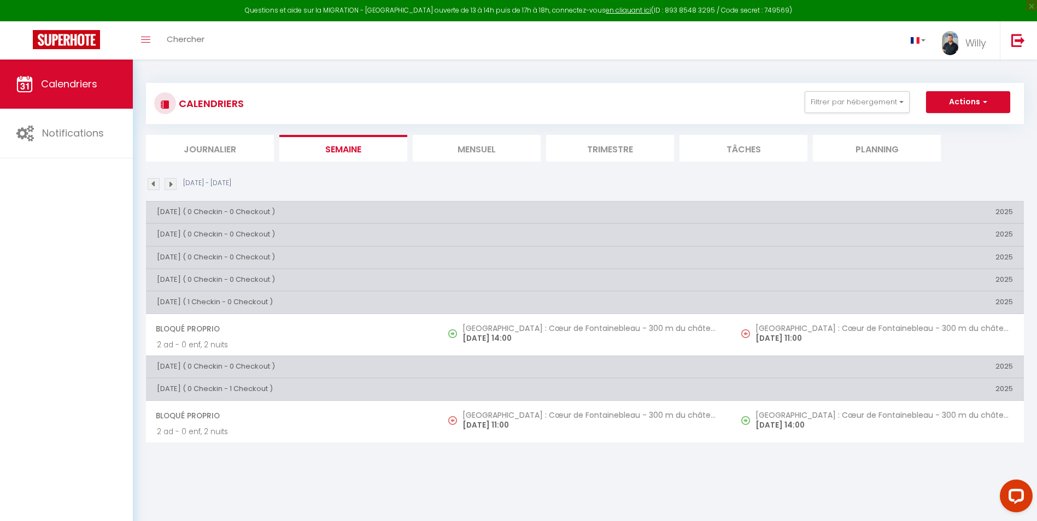
click at [169, 184] on img at bounding box center [171, 184] width 12 height 12
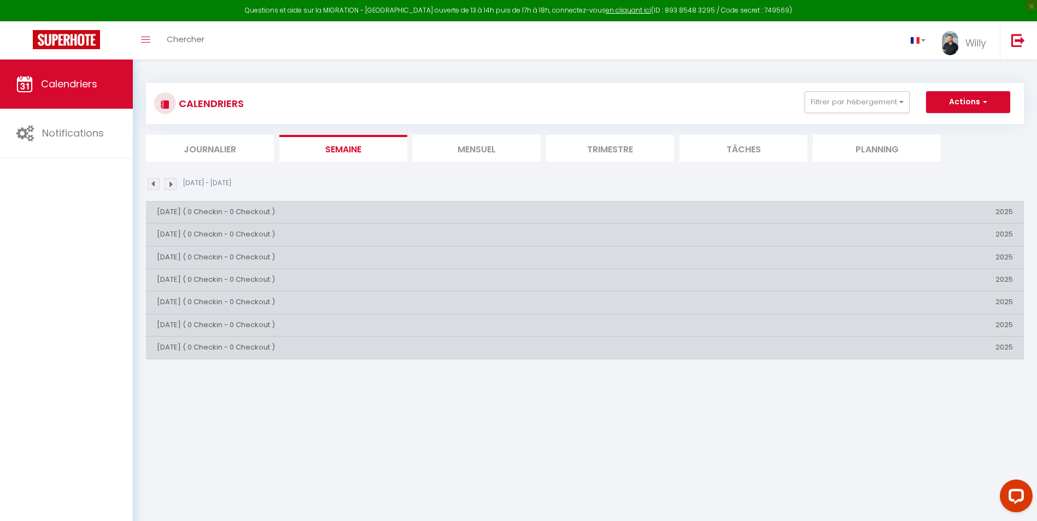
click at [169, 184] on img at bounding box center [171, 184] width 12 height 12
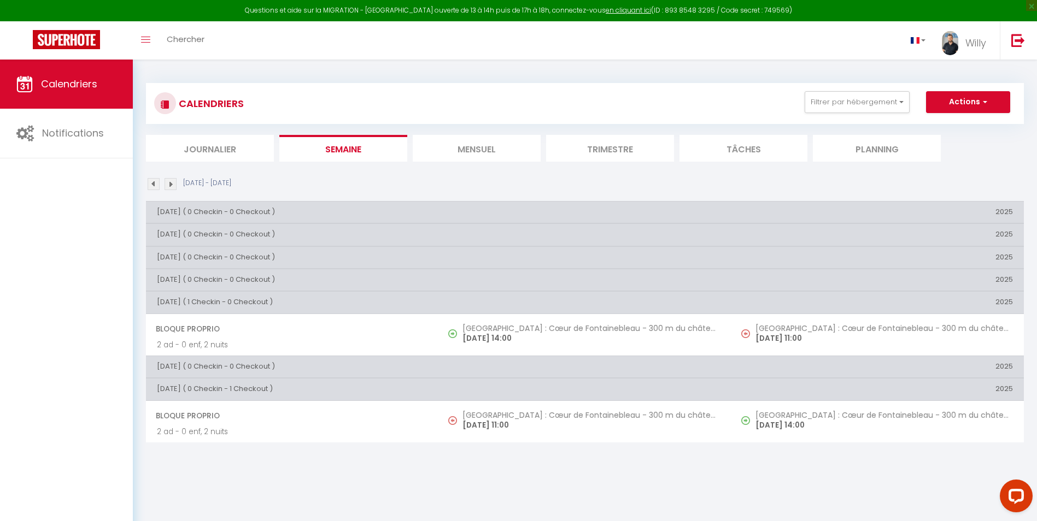
click at [169, 184] on img at bounding box center [171, 184] width 12 height 12
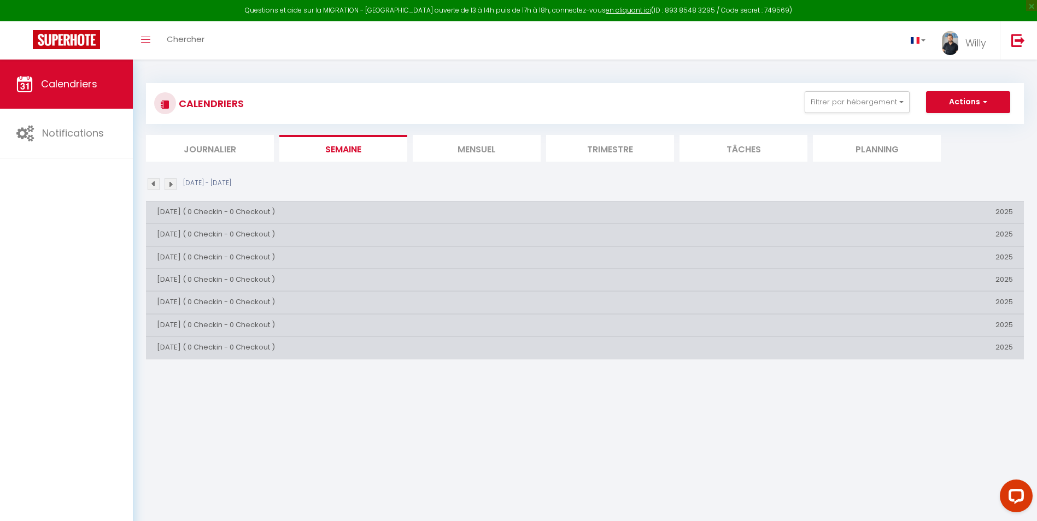
click at [169, 184] on img at bounding box center [171, 184] width 12 height 12
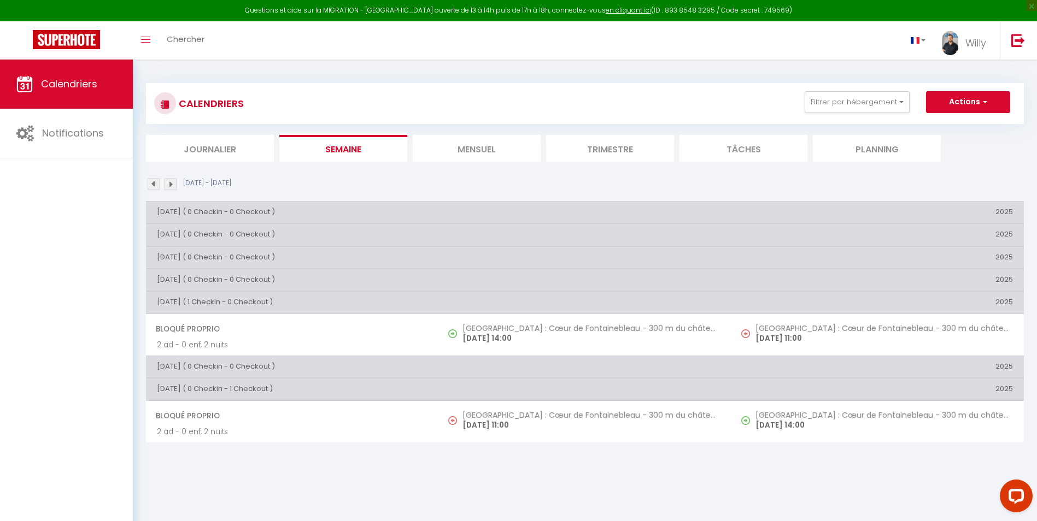
click at [169, 184] on img at bounding box center [171, 184] width 12 height 12
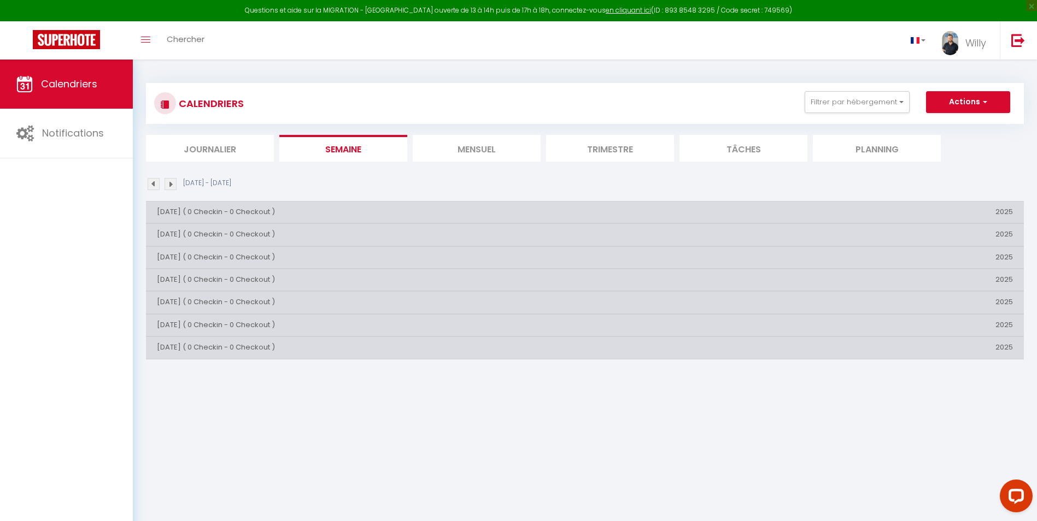
click at [169, 184] on img at bounding box center [171, 184] width 12 height 12
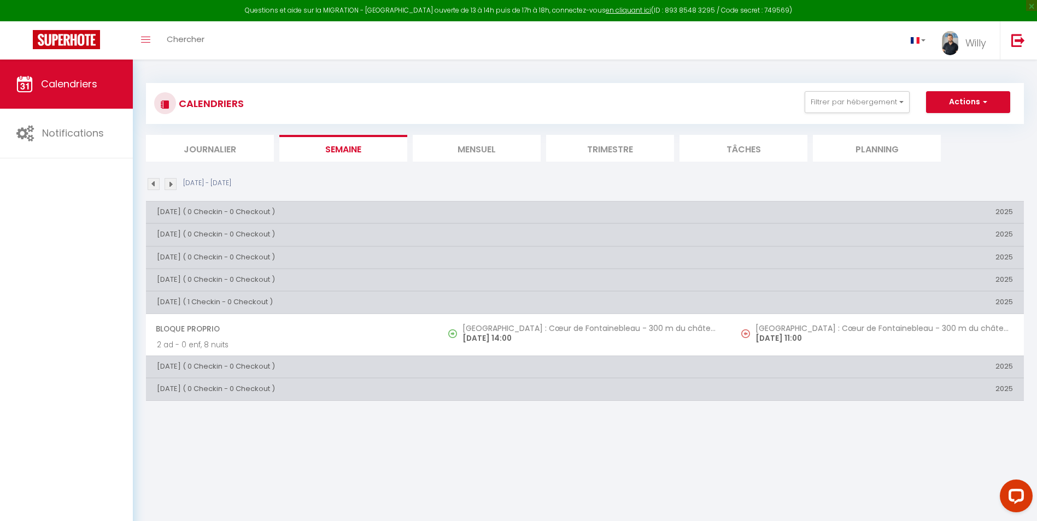
click at [169, 184] on img at bounding box center [171, 184] width 12 height 12
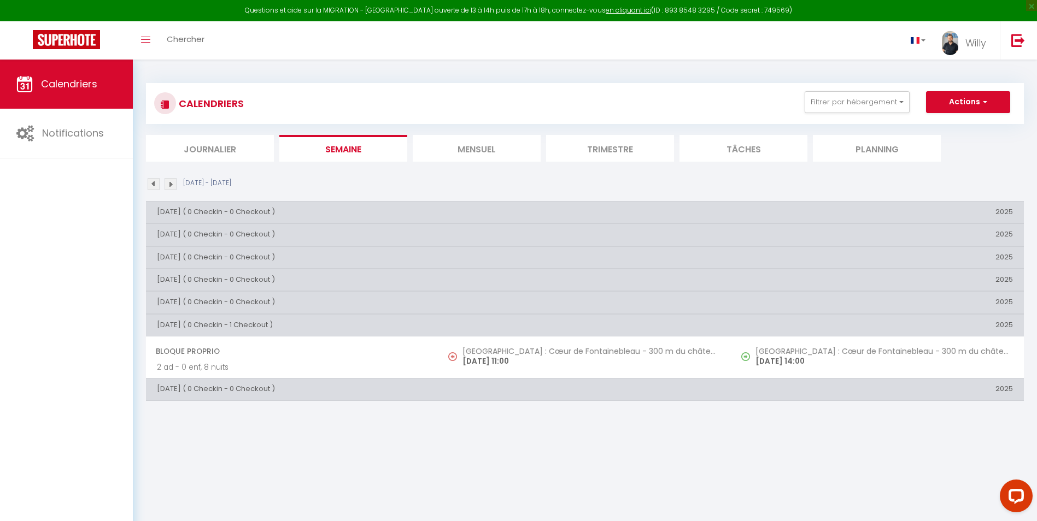
click at [169, 184] on img at bounding box center [171, 184] width 12 height 12
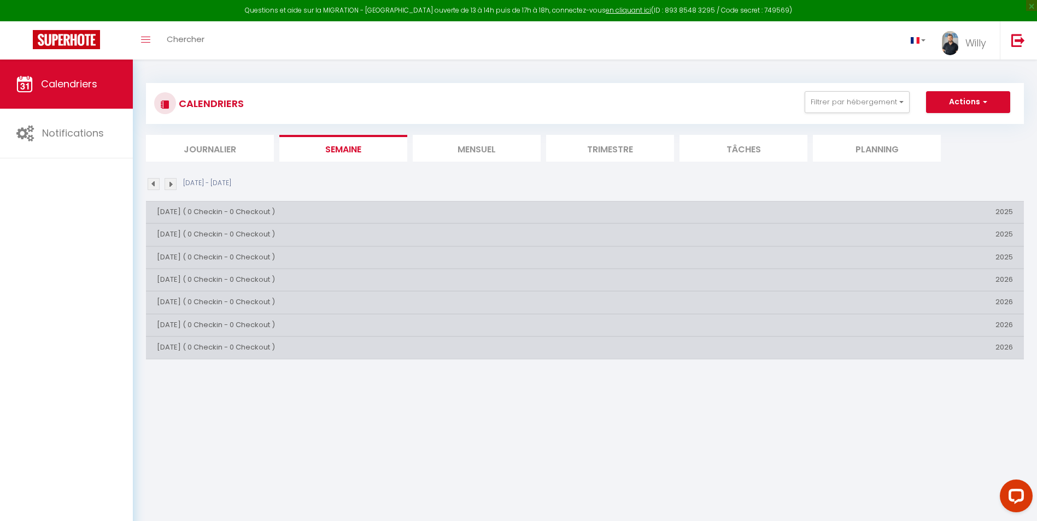
click at [169, 184] on img at bounding box center [171, 184] width 12 height 12
click at [875, 104] on button "Filtrer par hébergement" at bounding box center [857, 102] width 105 height 22
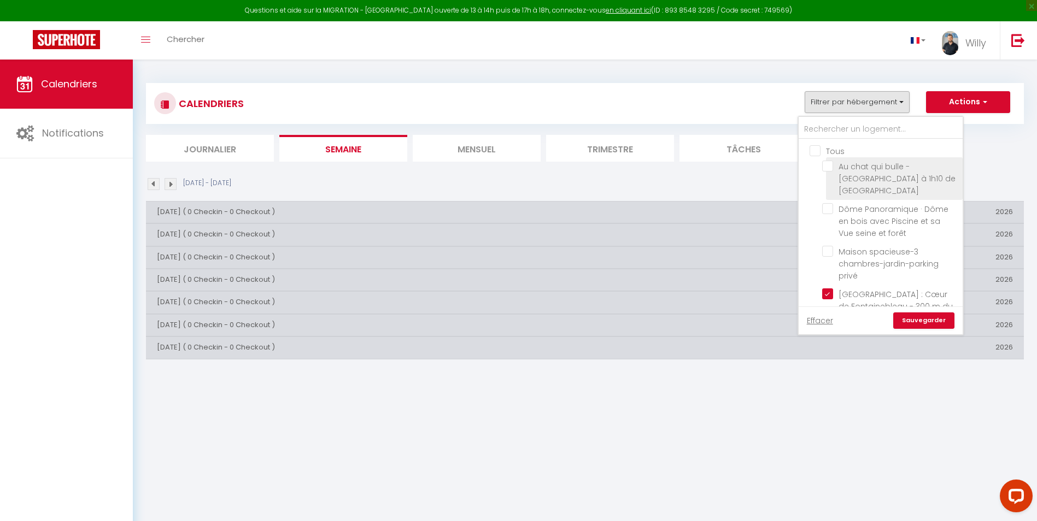
click at [872, 168] on input "Au chat qui bulle - [GEOGRAPHIC_DATA] à 1h10 de [GEOGRAPHIC_DATA]" at bounding box center [890, 166] width 137 height 11
checkbox input "true"
checkbox input "false"
click at [827, 289] on input "[GEOGRAPHIC_DATA] : Cœur de Fontainebleau - 300 m du château" at bounding box center [890, 294] width 137 height 11
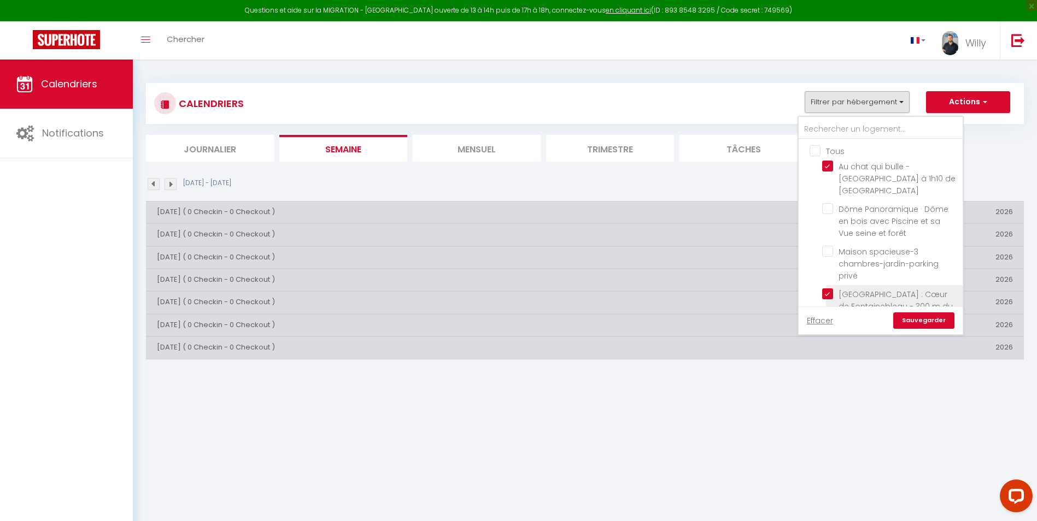
checkbox input "false"
click at [911, 321] on link "Sauvegarder" at bounding box center [923, 321] width 61 height 16
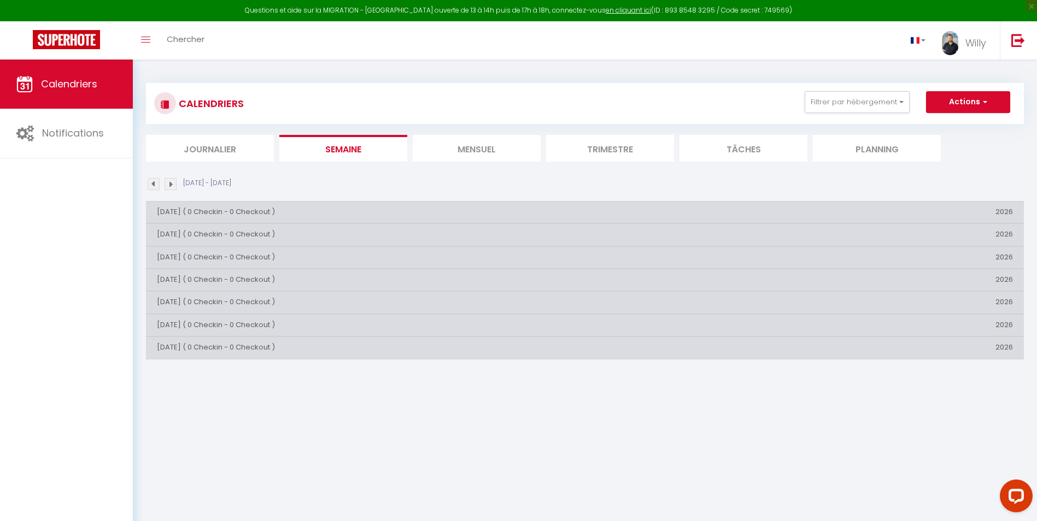
click at [157, 184] on img at bounding box center [154, 184] width 12 height 12
click at [152, 184] on img at bounding box center [154, 184] width 12 height 12
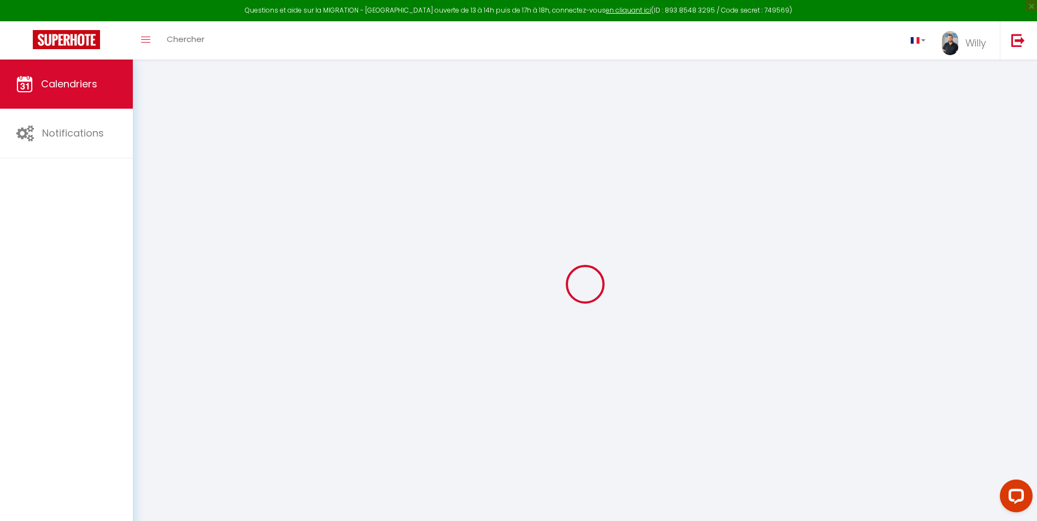
click at [152, 184] on div at bounding box center [585, 284] width 878 height 423
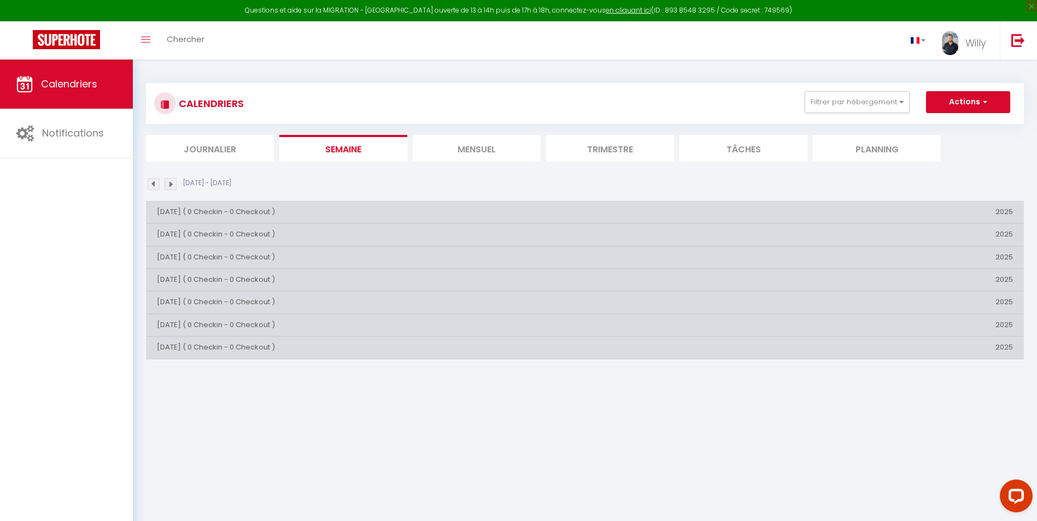
click at [154, 187] on img at bounding box center [154, 184] width 12 height 12
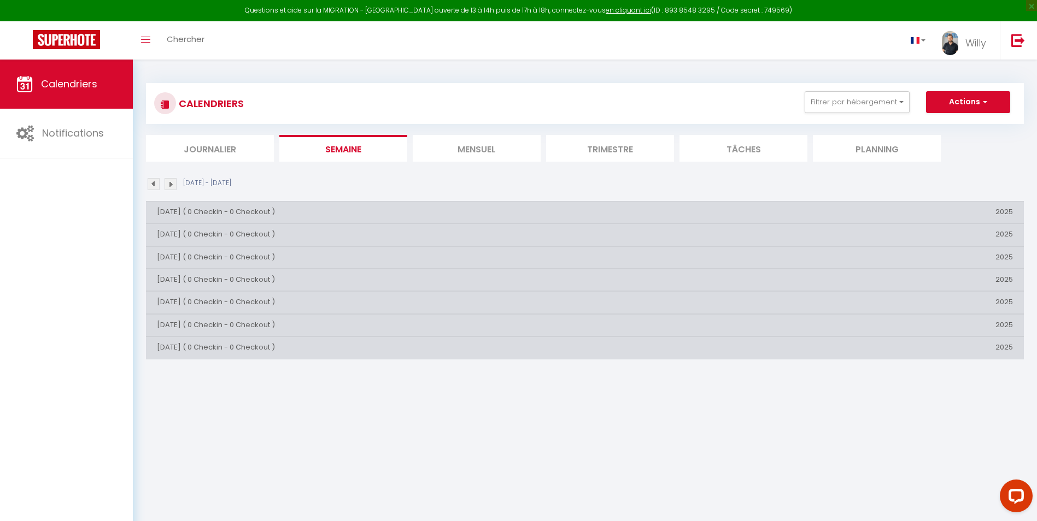
click at [154, 187] on img at bounding box center [154, 184] width 12 height 12
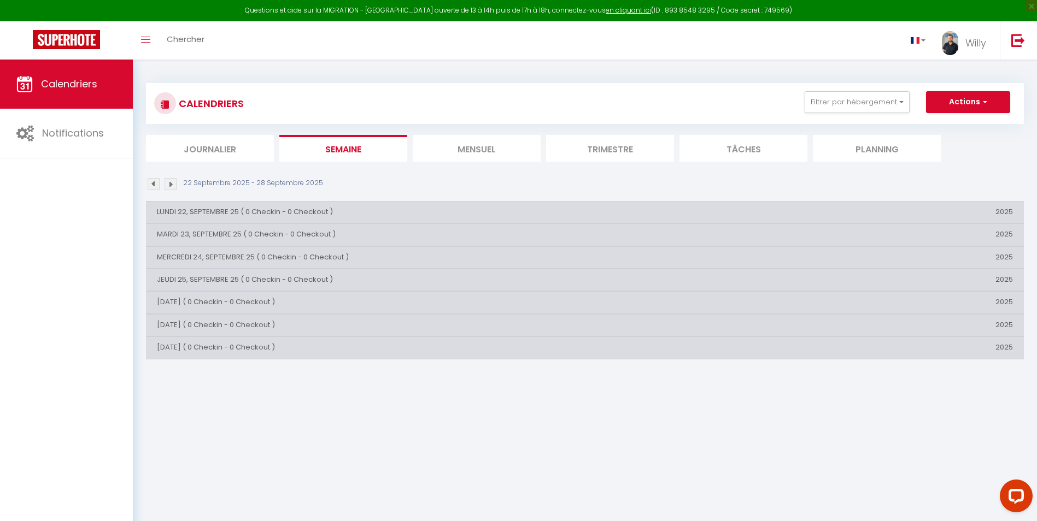
click at [154, 187] on img at bounding box center [154, 184] width 12 height 12
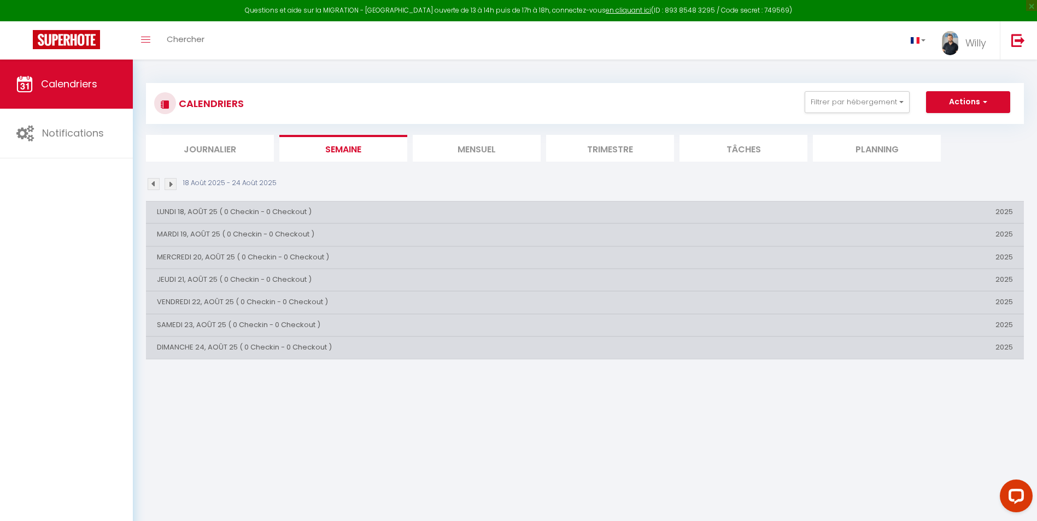
click at [154, 187] on img at bounding box center [154, 184] width 12 height 12
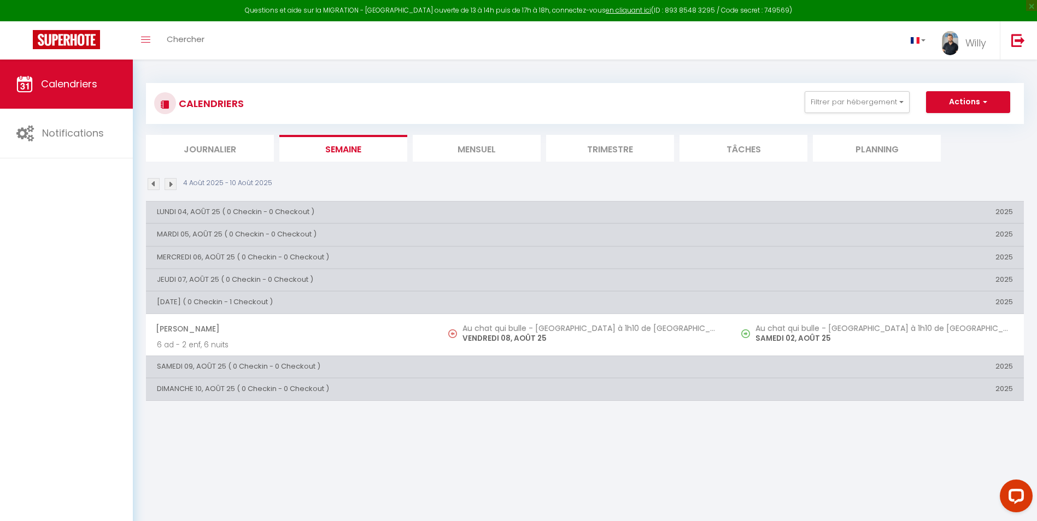
click at [173, 187] on img at bounding box center [171, 184] width 12 height 12
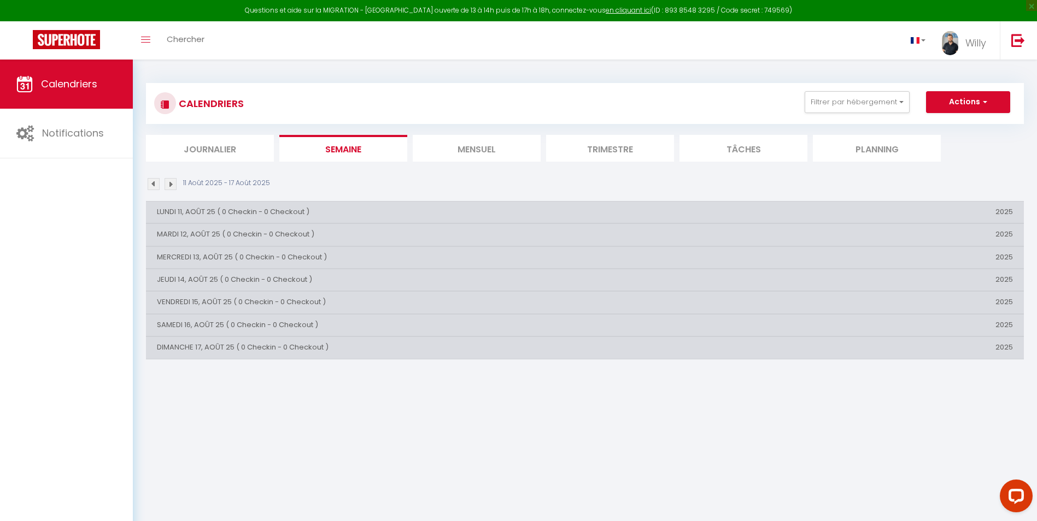
click at [173, 187] on img at bounding box center [171, 184] width 12 height 12
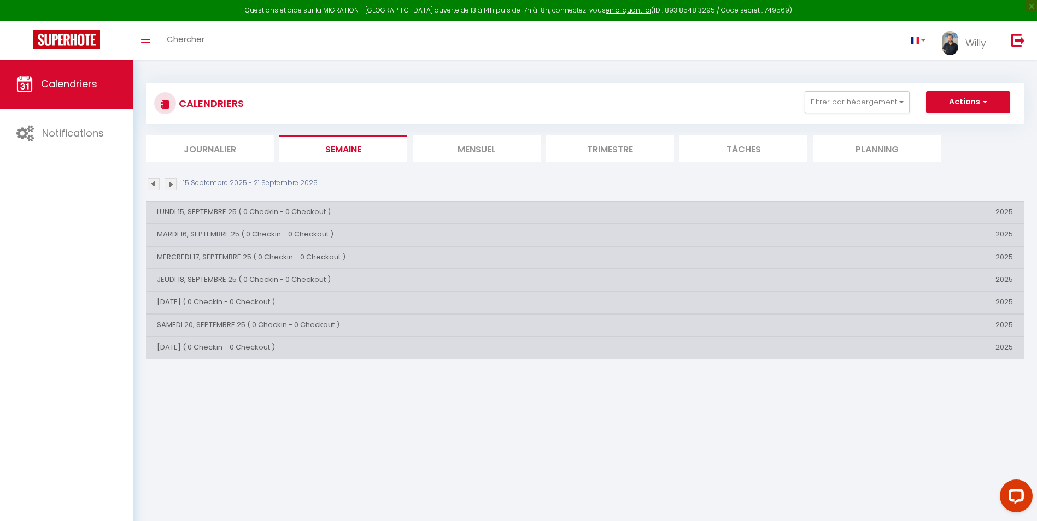
click at [173, 187] on img at bounding box center [171, 184] width 12 height 12
click at [848, 101] on button "Filtrer par hébergement" at bounding box center [857, 102] width 105 height 22
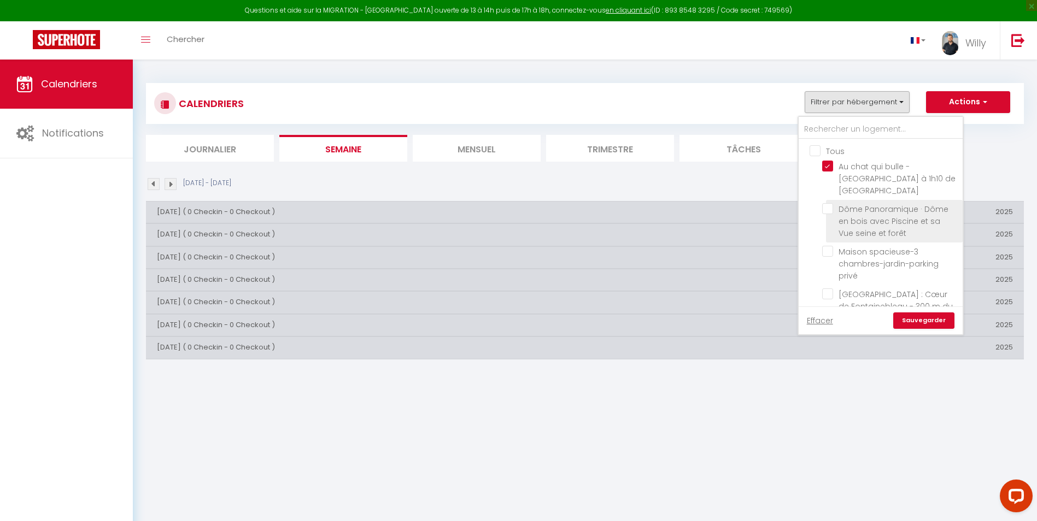
click at [832, 203] on input "Dôme Panoramique · Dôme en bois avec Piscine et sa Vue seine et forêt" at bounding box center [890, 208] width 137 height 11
checkbox input "true"
checkbox input "false"
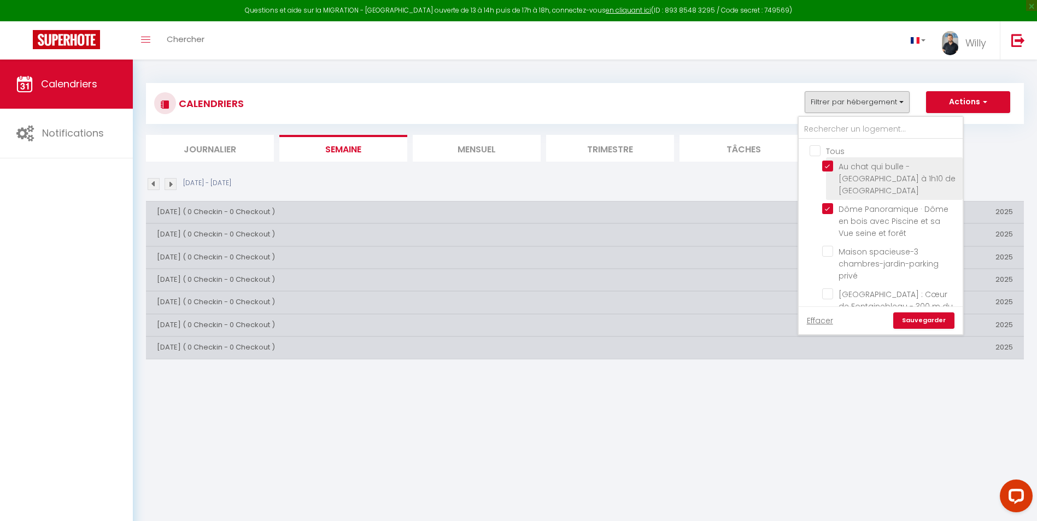
click at [830, 165] on input "Au chat qui bulle - [GEOGRAPHIC_DATA] à 1h10 de [GEOGRAPHIC_DATA]" at bounding box center [890, 166] width 137 height 11
checkbox input "false"
click at [925, 318] on link "Sauvegarder" at bounding box center [923, 321] width 61 height 16
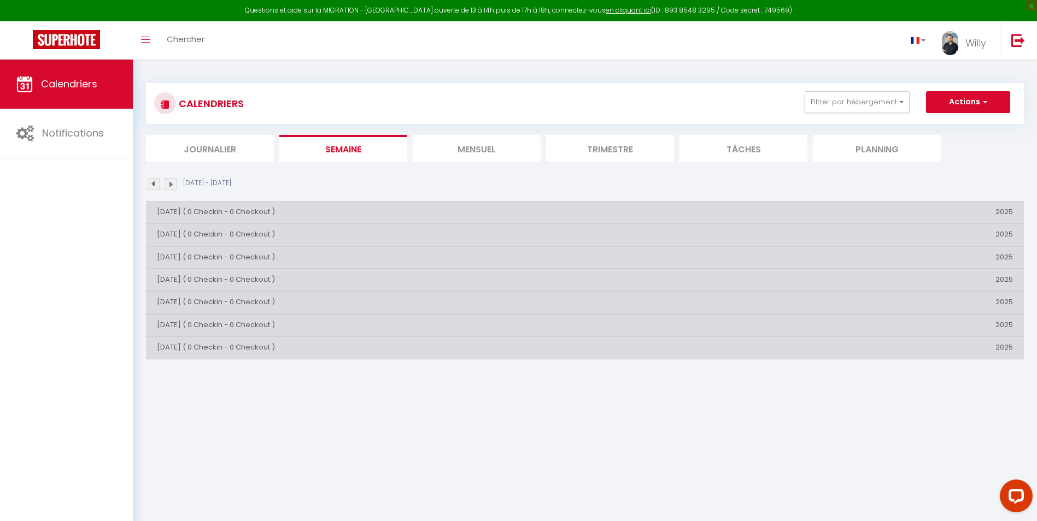
click at [155, 186] on img at bounding box center [154, 184] width 12 height 12
click at [153, 187] on img at bounding box center [154, 184] width 12 height 12
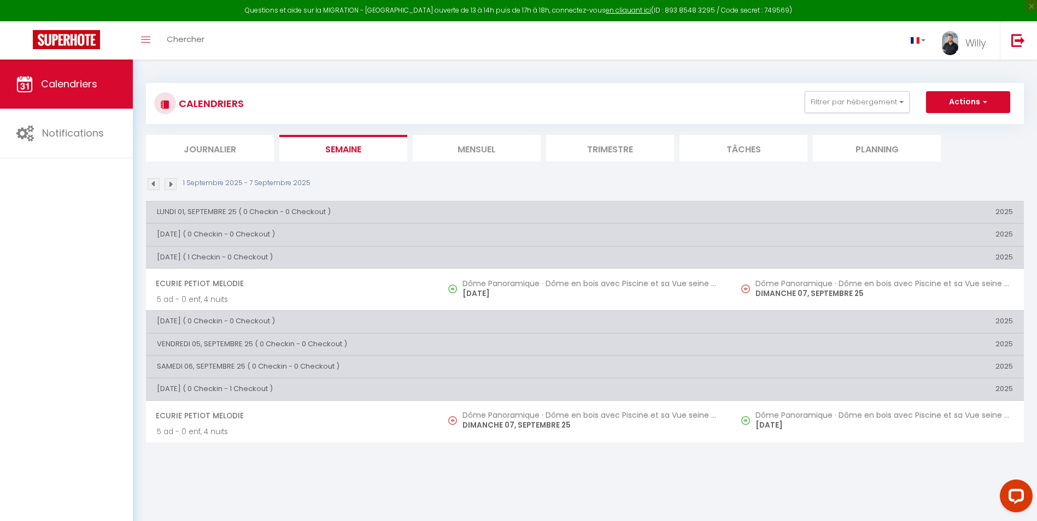
click at [153, 187] on img at bounding box center [154, 184] width 12 height 12
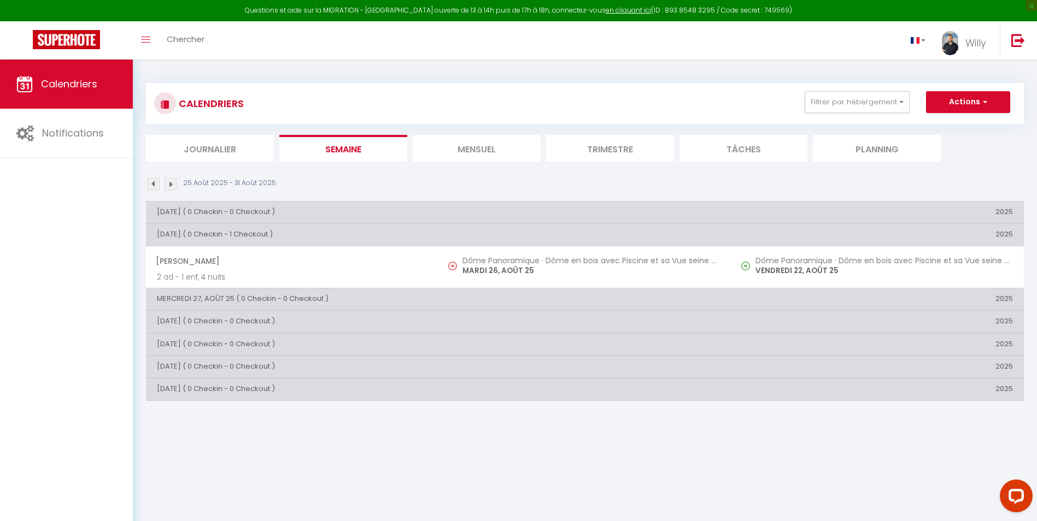
click at [153, 187] on img at bounding box center [154, 184] width 12 height 12
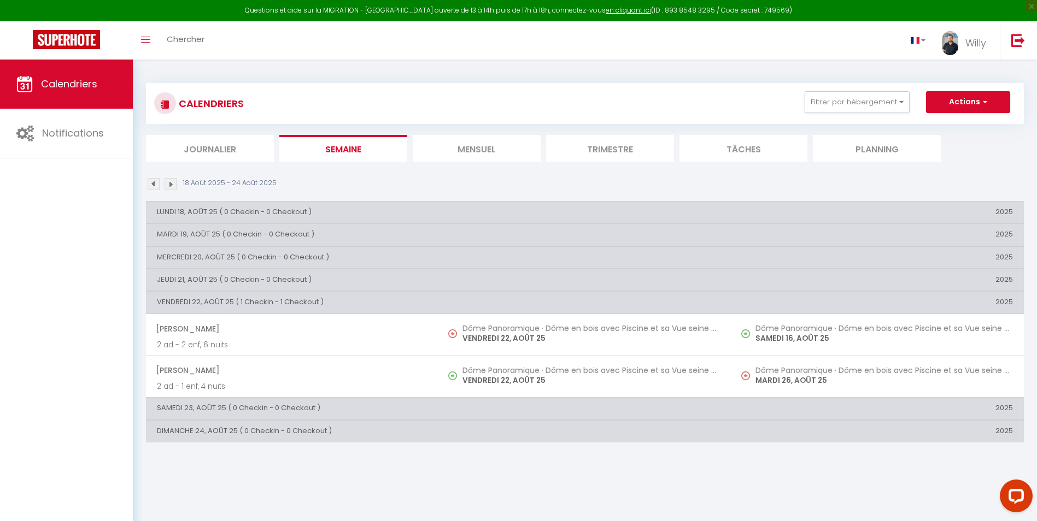
click at [153, 187] on img at bounding box center [154, 184] width 12 height 12
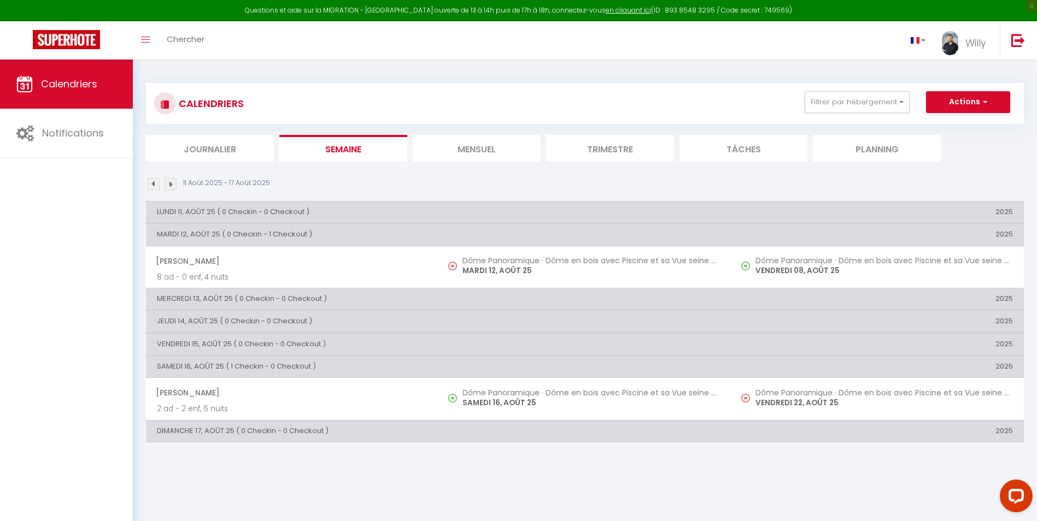
click at [153, 187] on img at bounding box center [154, 184] width 12 height 12
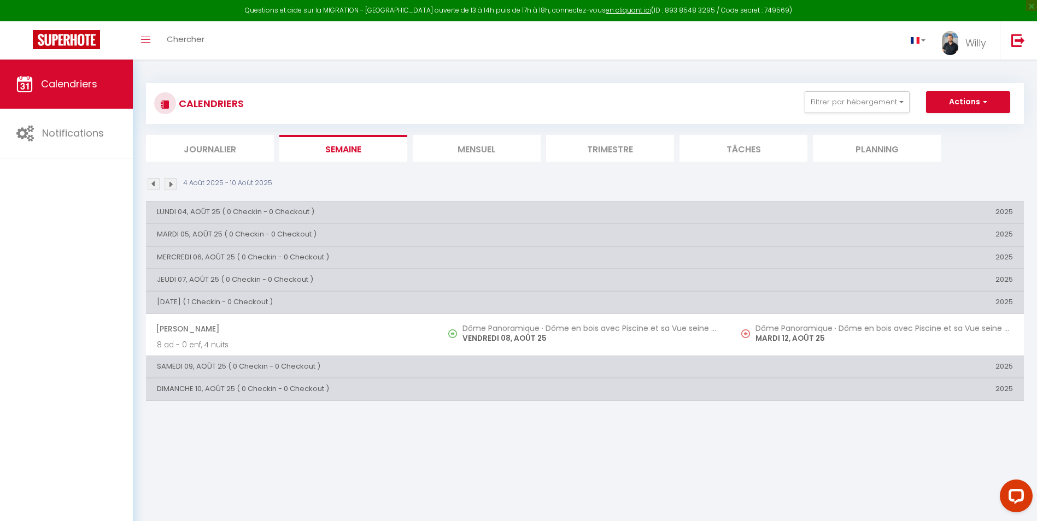
click at [153, 187] on img at bounding box center [154, 184] width 12 height 12
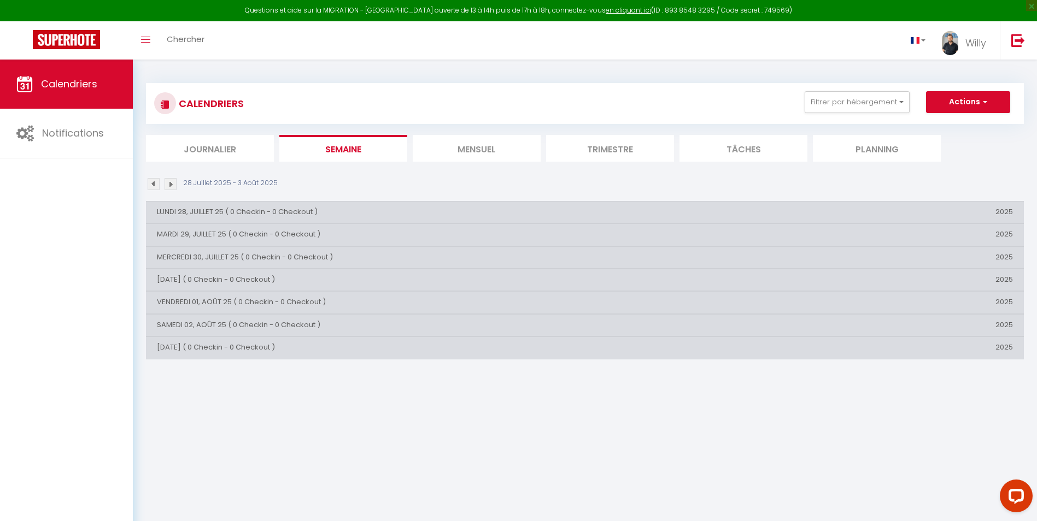
click at [153, 187] on img at bounding box center [154, 184] width 12 height 12
click at [173, 185] on img at bounding box center [171, 184] width 12 height 12
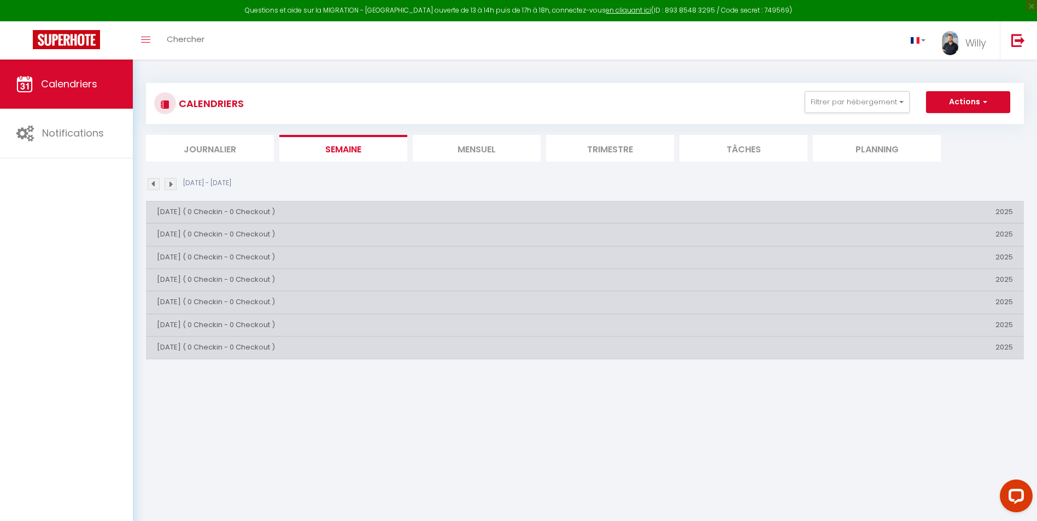
click at [173, 185] on img at bounding box center [171, 184] width 12 height 12
click at [172, 184] on img at bounding box center [171, 184] width 12 height 12
click at [171, 184] on img at bounding box center [171, 184] width 12 height 12
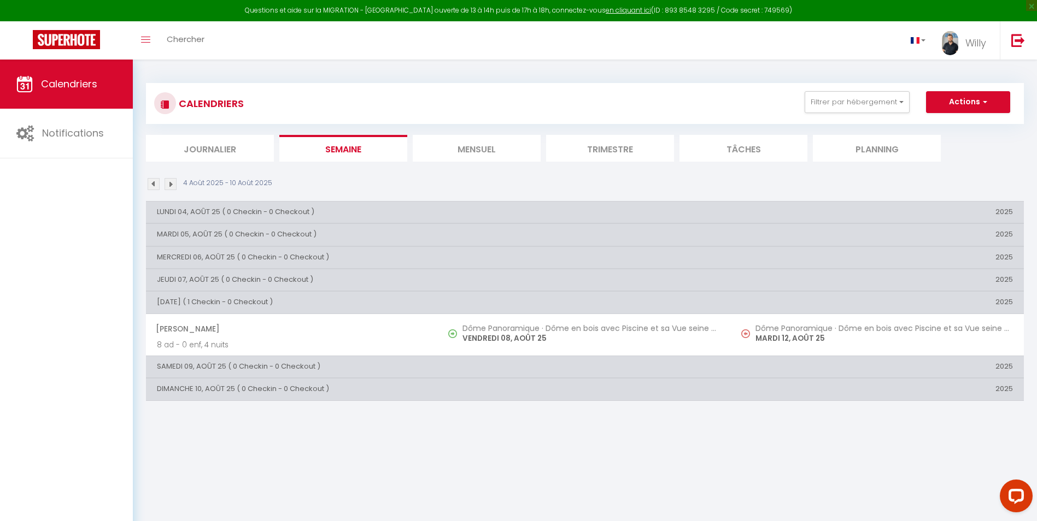
click at [171, 184] on img at bounding box center [171, 184] width 12 height 12
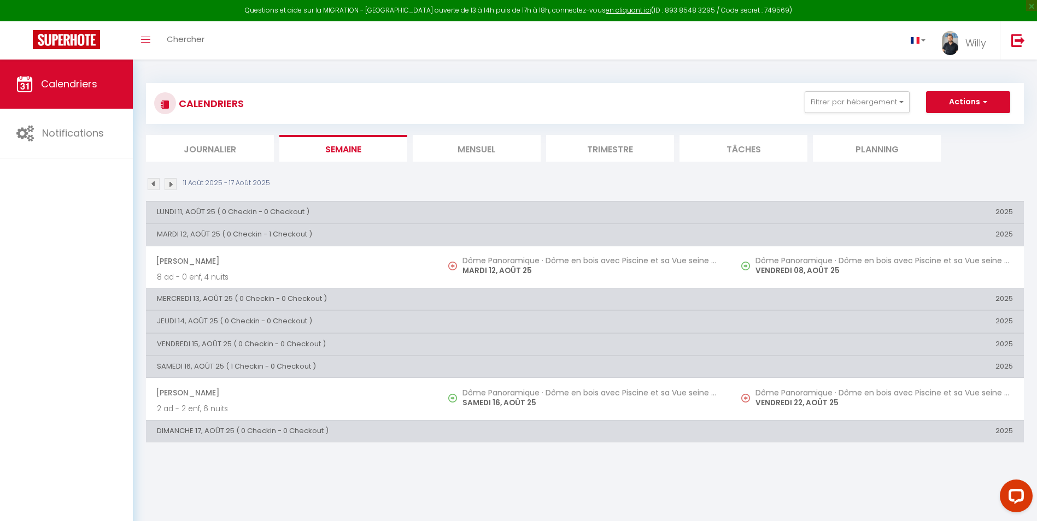
click at [171, 186] on img at bounding box center [171, 184] width 12 height 12
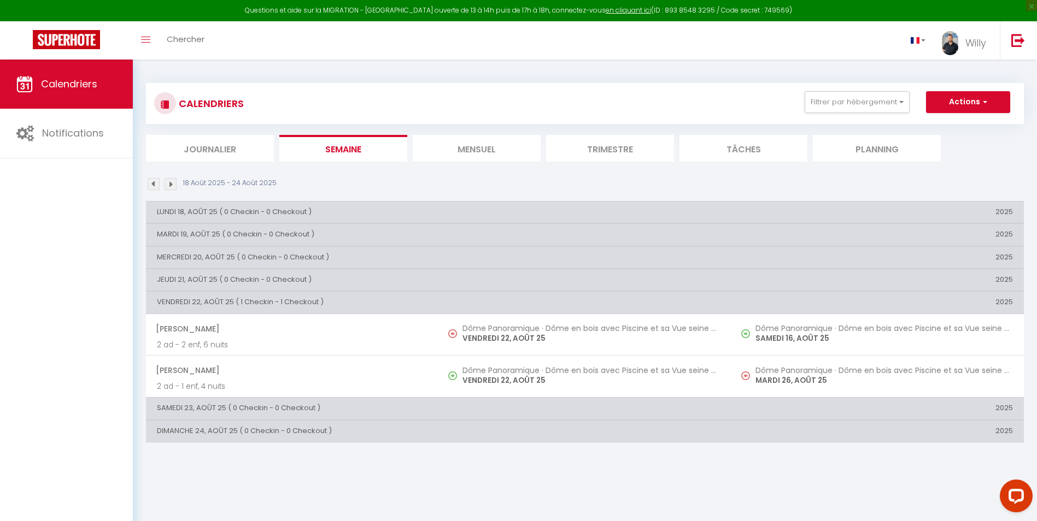
click at [174, 185] on img at bounding box center [171, 184] width 12 height 12
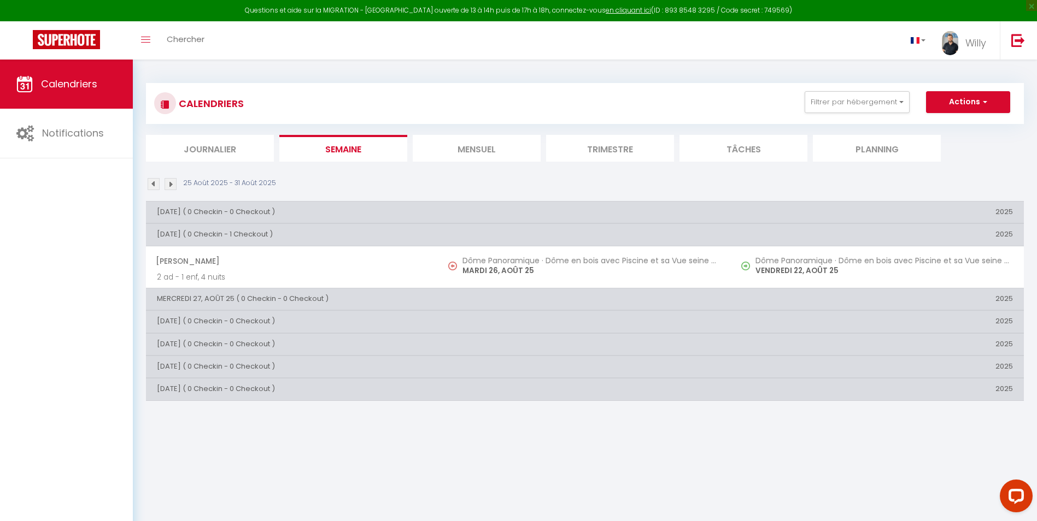
click at [169, 184] on img at bounding box center [171, 184] width 12 height 12
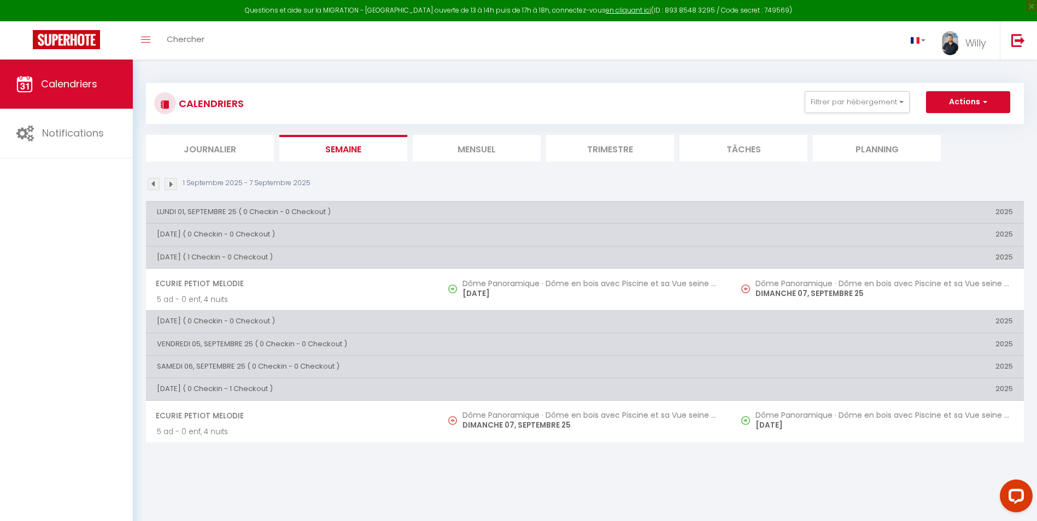
click at [171, 185] on img at bounding box center [171, 184] width 12 height 12
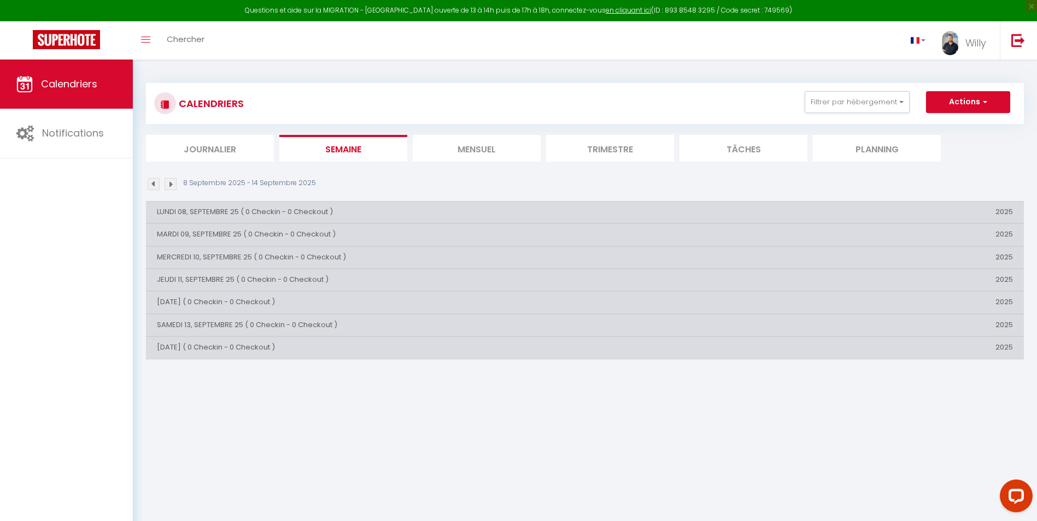
click at [169, 184] on img at bounding box center [171, 184] width 12 height 12
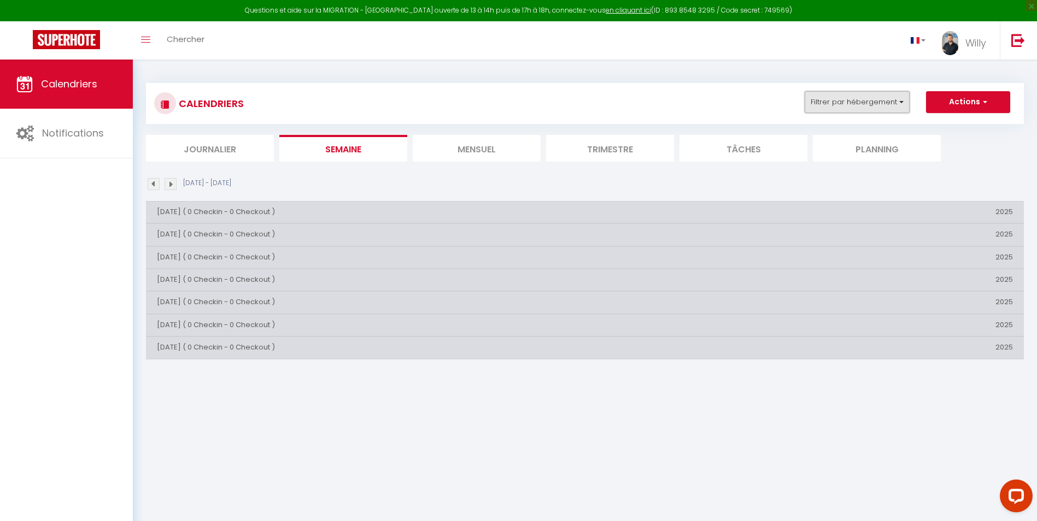
click at [893, 99] on button "Filtrer par hébergement" at bounding box center [857, 102] width 105 height 22
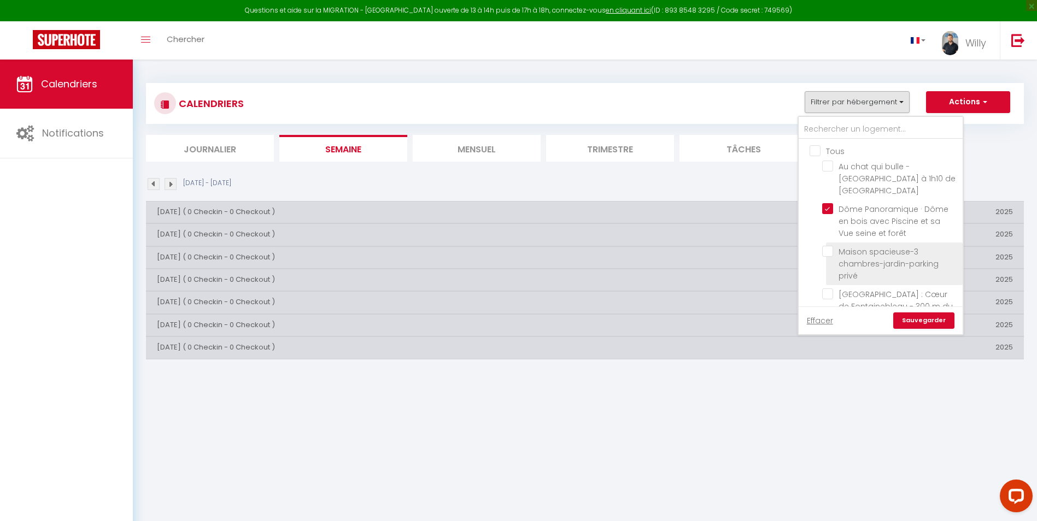
click at [832, 246] on input "Maison spacieuse-3 chambres-jardin-parking privé" at bounding box center [890, 251] width 137 height 11
checkbox input "true"
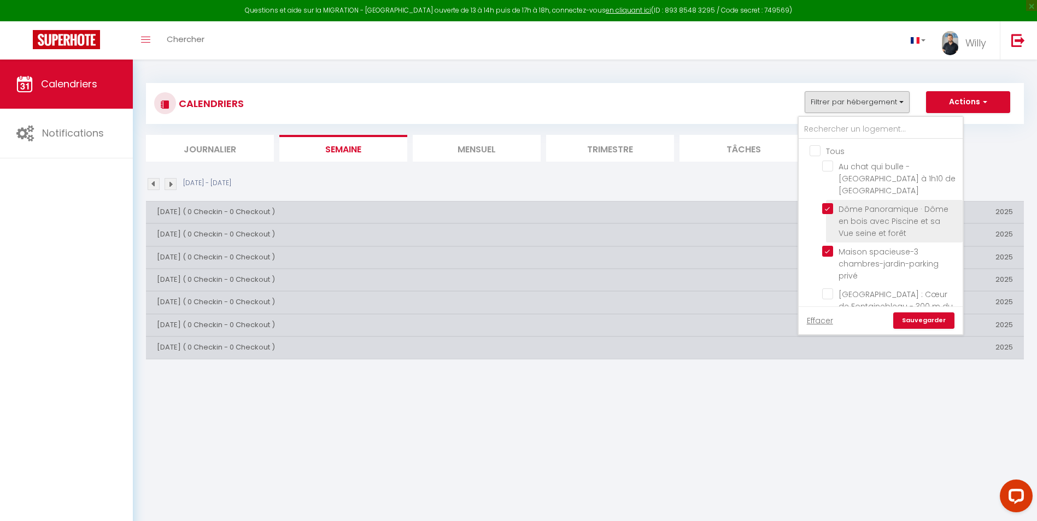
click at [830, 203] on input "Dôme Panoramique · Dôme en bois avec Piscine et sa Vue seine et forêt" at bounding box center [890, 208] width 137 height 11
checkbox input "false"
click at [919, 322] on link "Sauvegarder" at bounding box center [923, 321] width 61 height 16
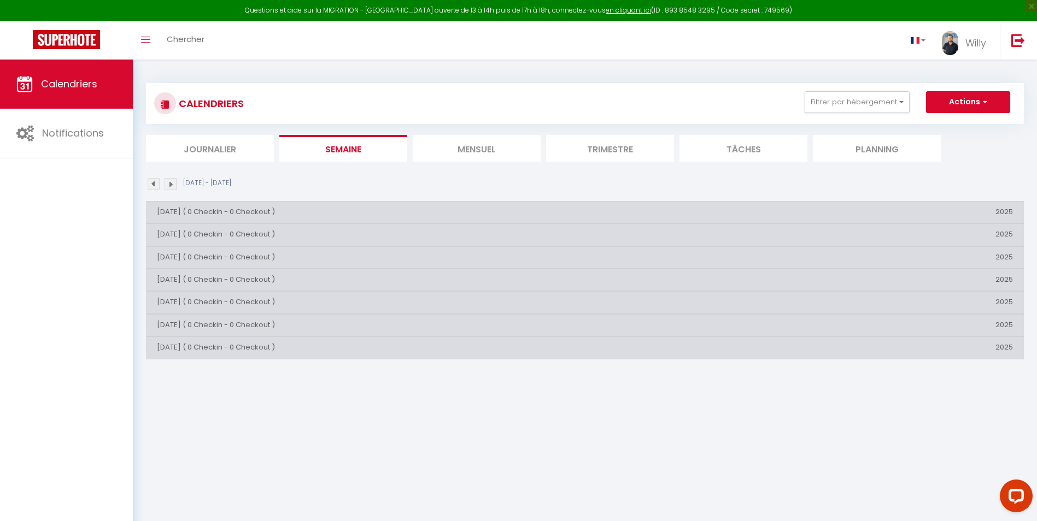
click at [215, 152] on li "Journalier" at bounding box center [210, 148] width 128 height 27
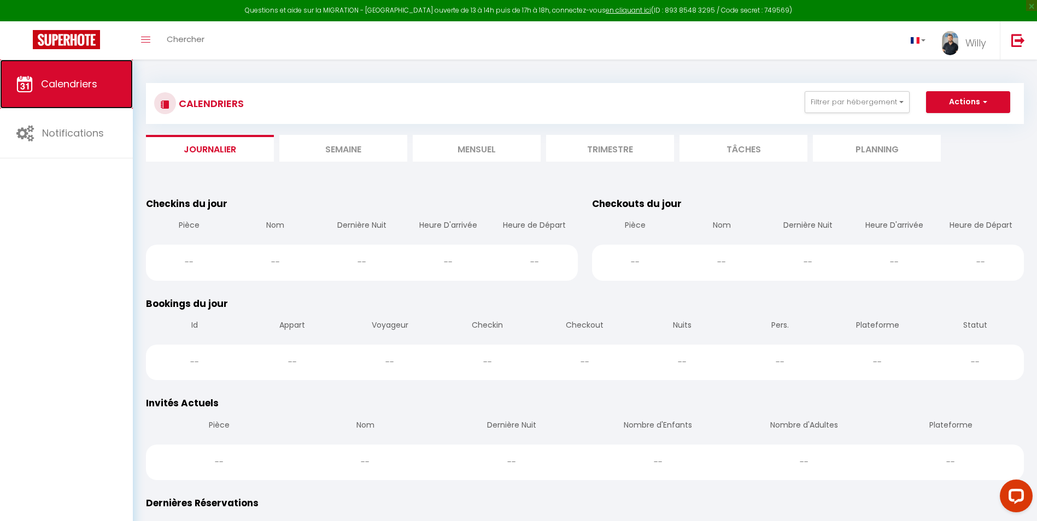
click at [93, 90] on span "Calendriers" at bounding box center [69, 84] width 56 height 14
click at [335, 154] on li "Semaine" at bounding box center [343, 148] width 128 height 27
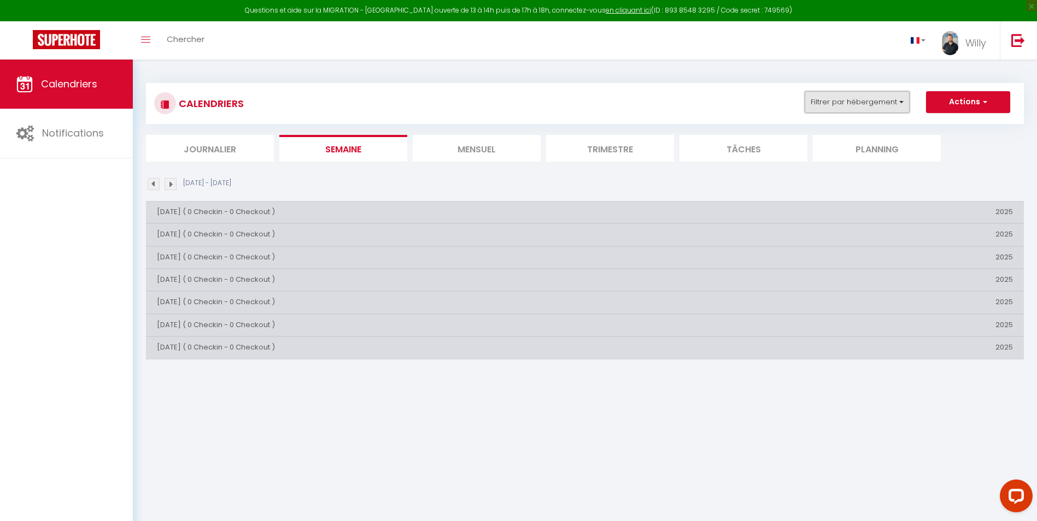
click at [893, 98] on button "Filtrer par hébergement" at bounding box center [857, 102] width 105 height 22
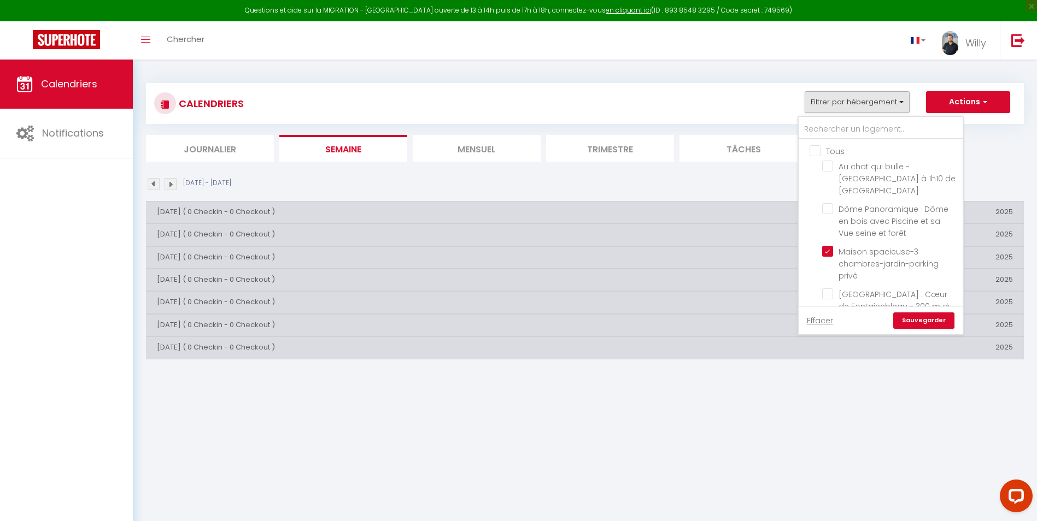
click at [931, 318] on link "Sauvegarder" at bounding box center [923, 321] width 61 height 16
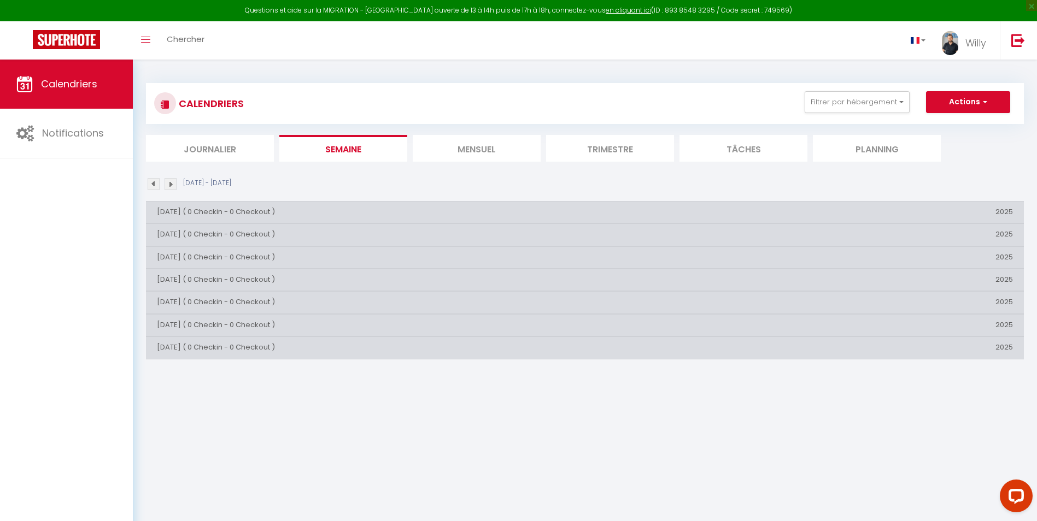
click at [157, 185] on img at bounding box center [154, 184] width 12 height 12
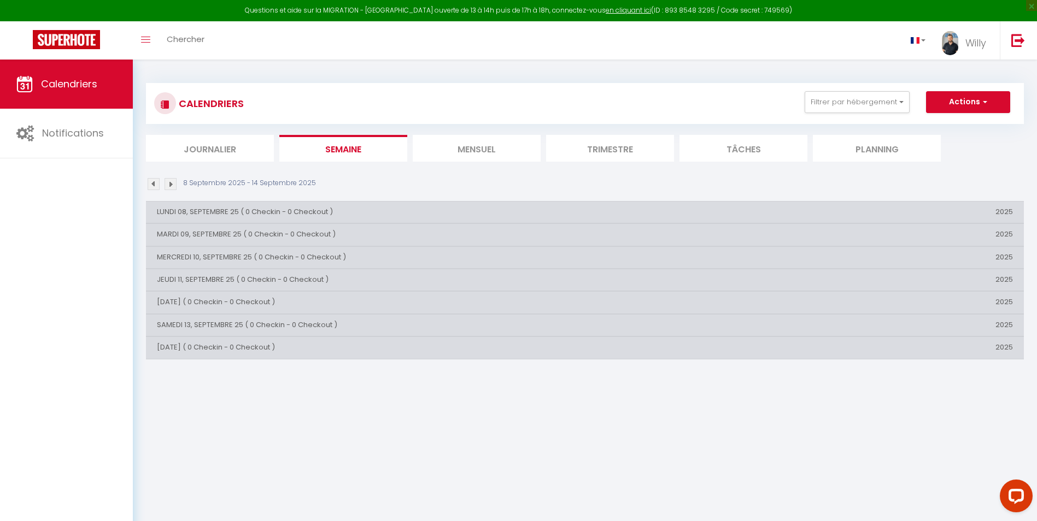
click at [157, 185] on img at bounding box center [154, 184] width 12 height 12
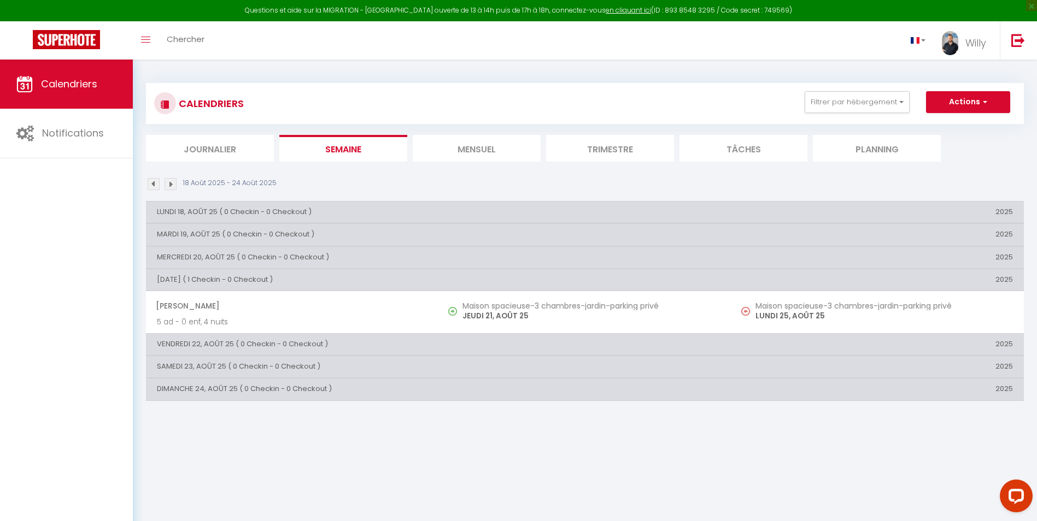
click at [157, 185] on img at bounding box center [154, 184] width 12 height 12
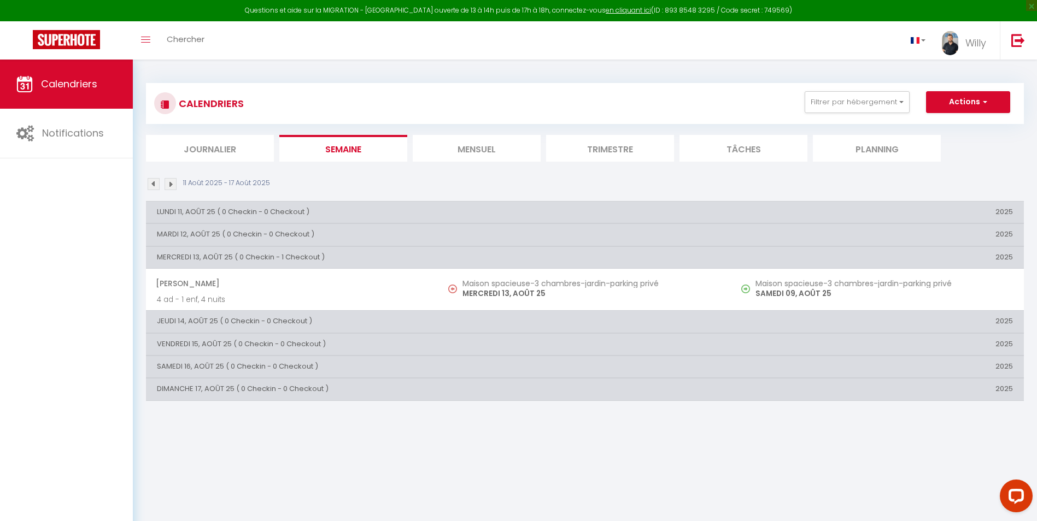
click at [157, 185] on img at bounding box center [154, 184] width 12 height 12
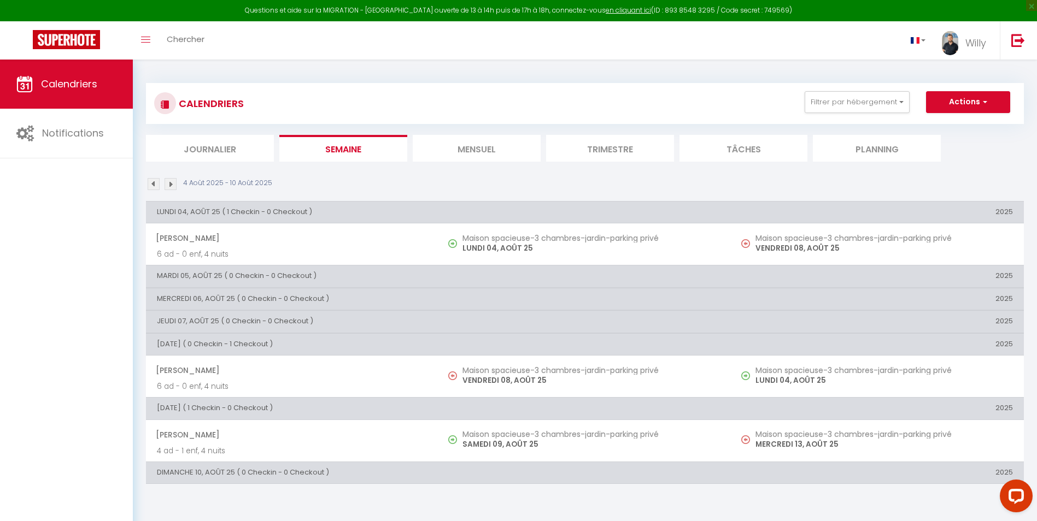
click at [157, 185] on img at bounding box center [154, 184] width 12 height 12
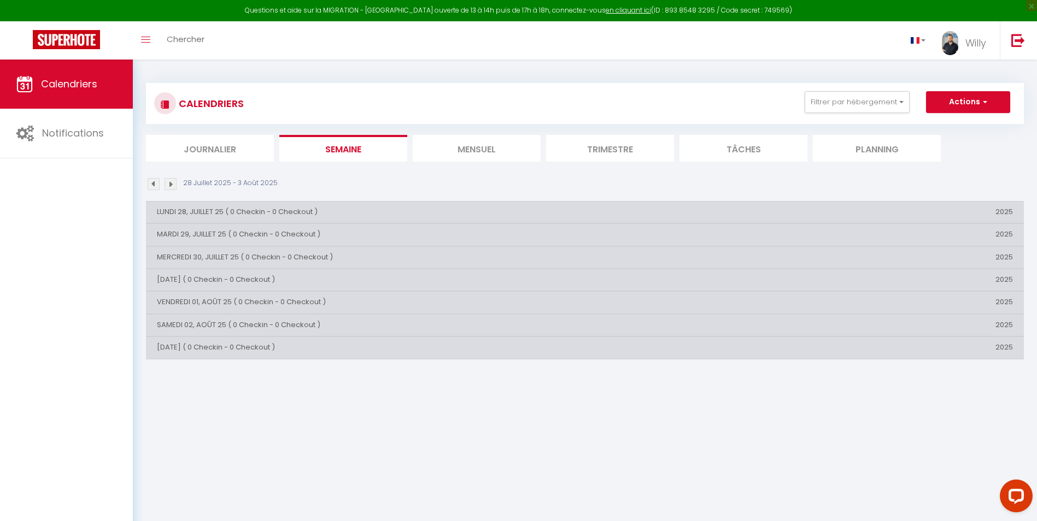
click at [171, 184] on img at bounding box center [171, 184] width 12 height 12
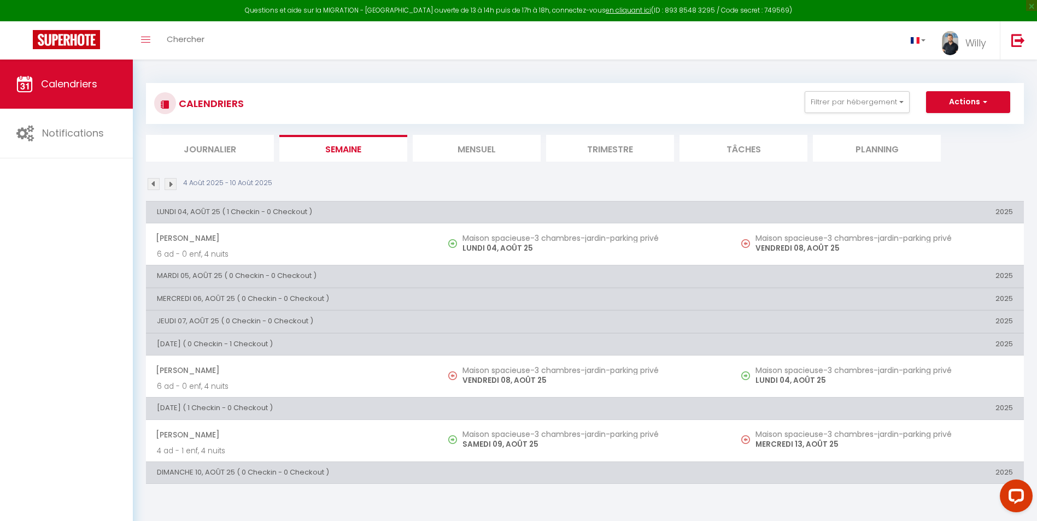
click at [170, 183] on img at bounding box center [171, 184] width 12 height 12
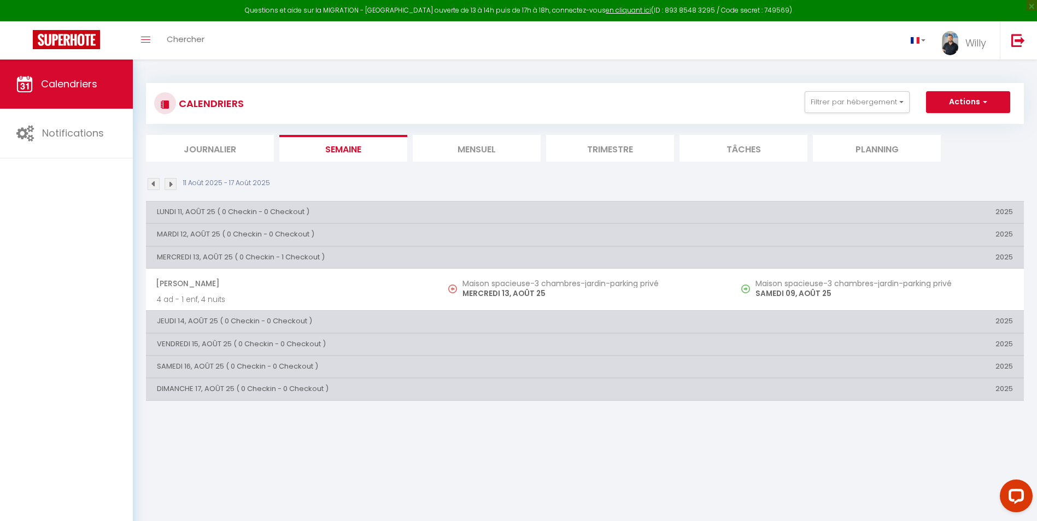
click at [174, 186] on img at bounding box center [171, 184] width 12 height 12
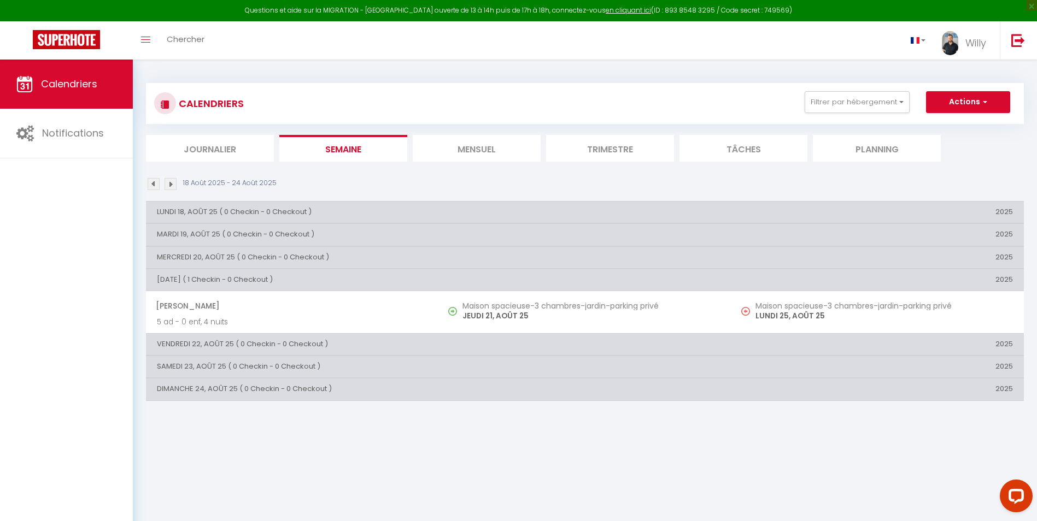
click at [172, 185] on img at bounding box center [171, 184] width 12 height 12
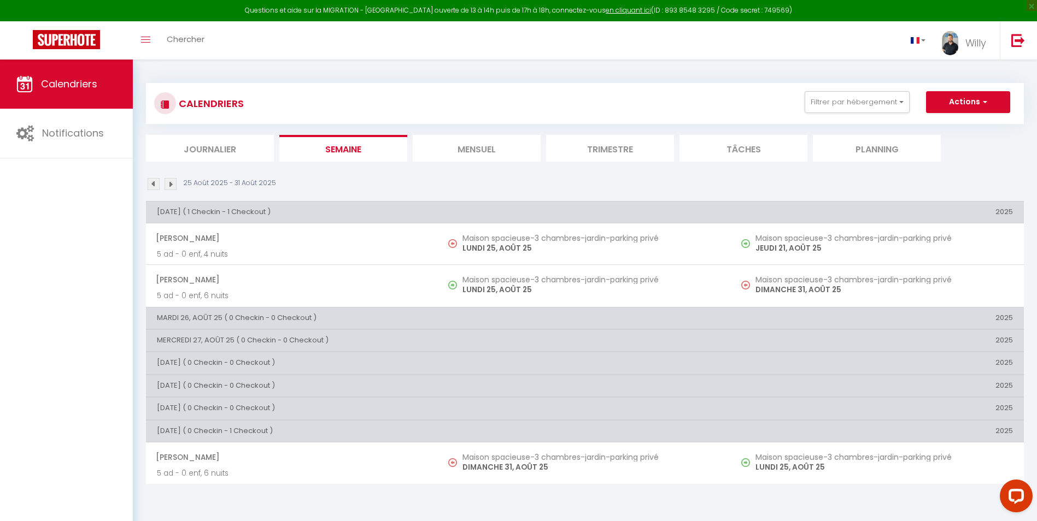
click at [169, 185] on img at bounding box center [171, 184] width 12 height 12
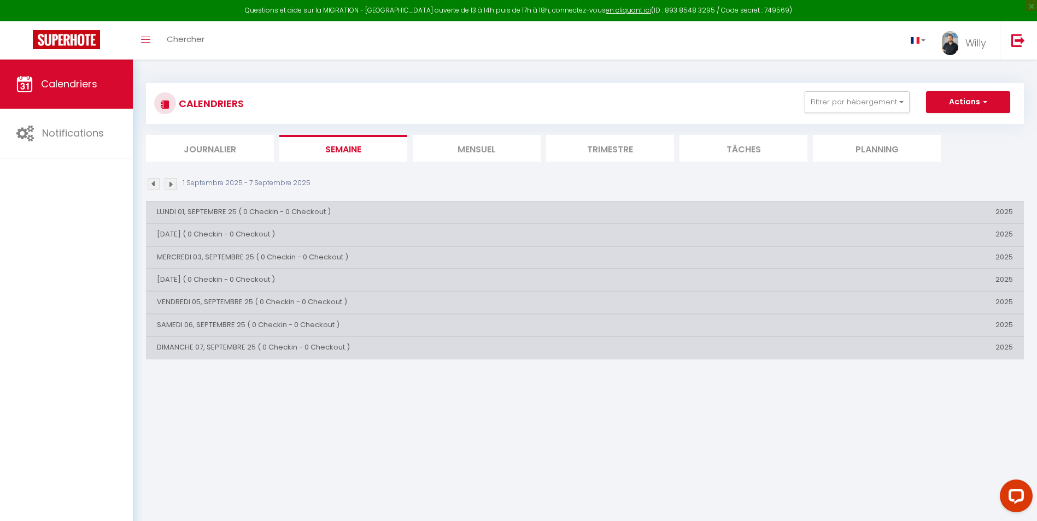
click at [172, 183] on img at bounding box center [171, 184] width 12 height 12
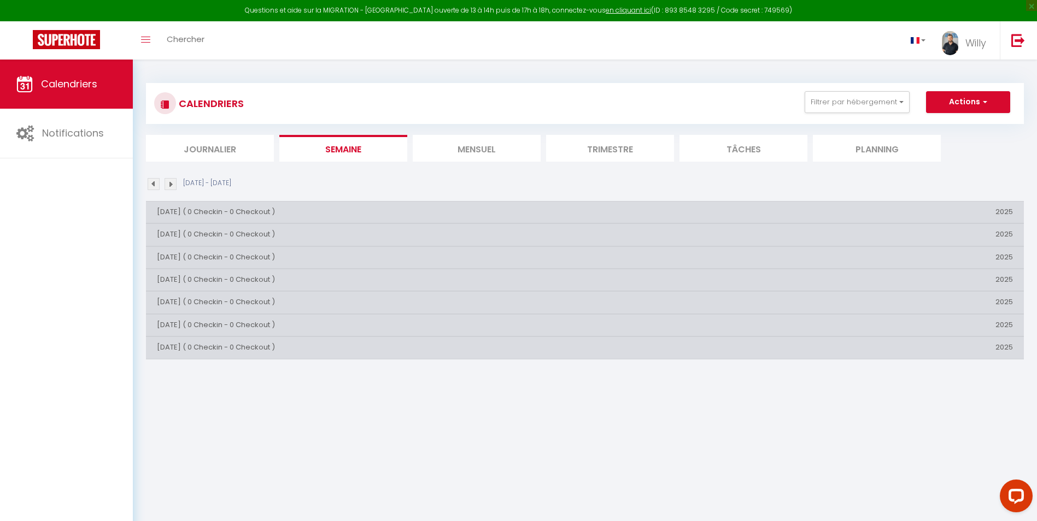
click at [172, 183] on img at bounding box center [171, 184] width 12 height 12
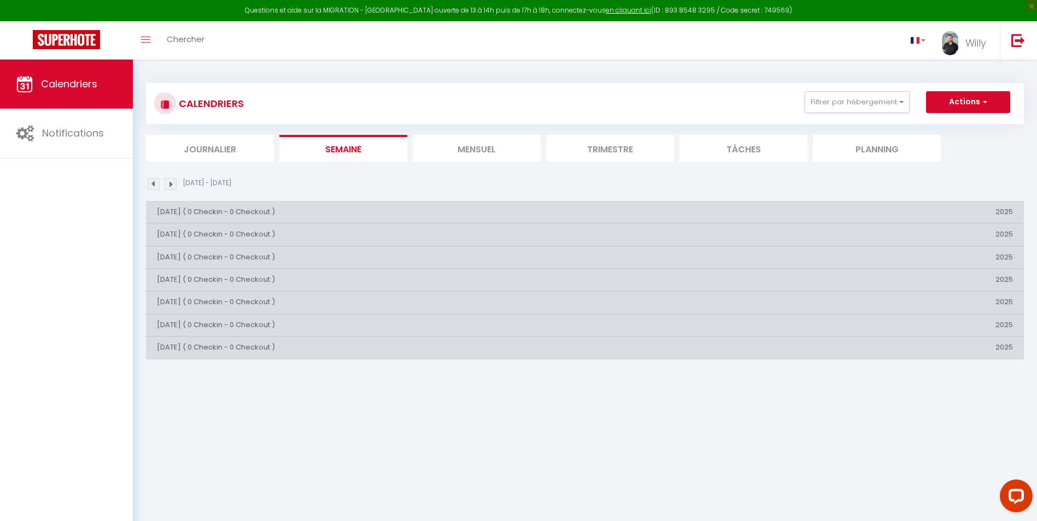
click at [172, 183] on img at bounding box center [171, 184] width 12 height 12
click at [172, 184] on img at bounding box center [171, 184] width 12 height 12
click at [173, 184] on img at bounding box center [171, 184] width 12 height 12
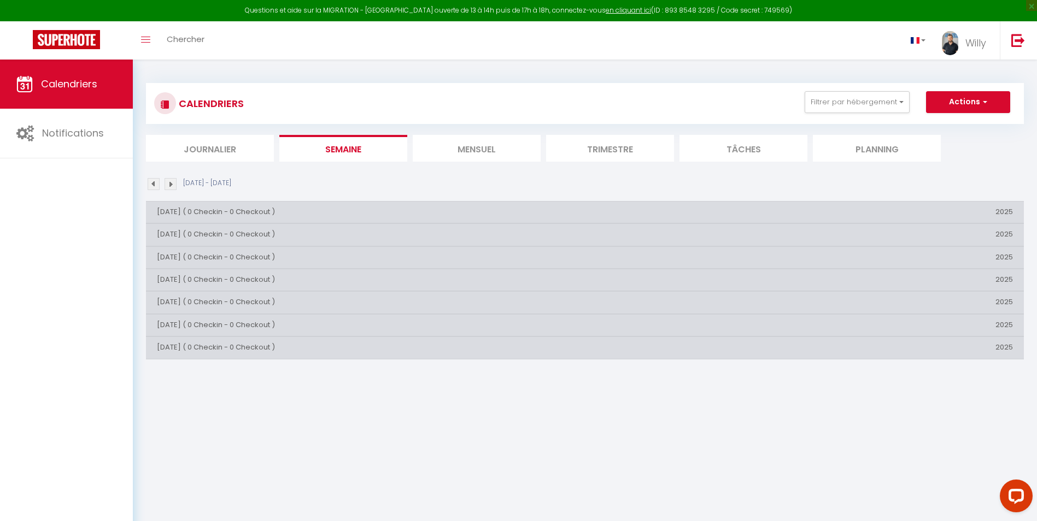
click at [173, 184] on img at bounding box center [171, 184] width 12 height 12
